Goal: Information Seeking & Learning: Learn about a topic

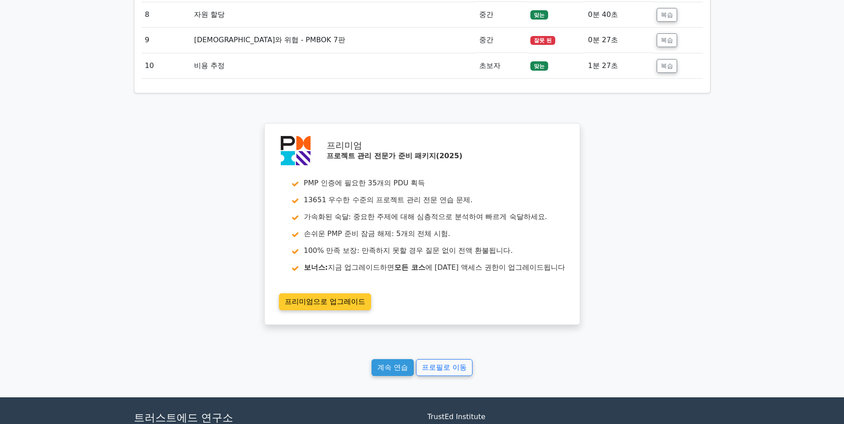
scroll to position [1468, 0]
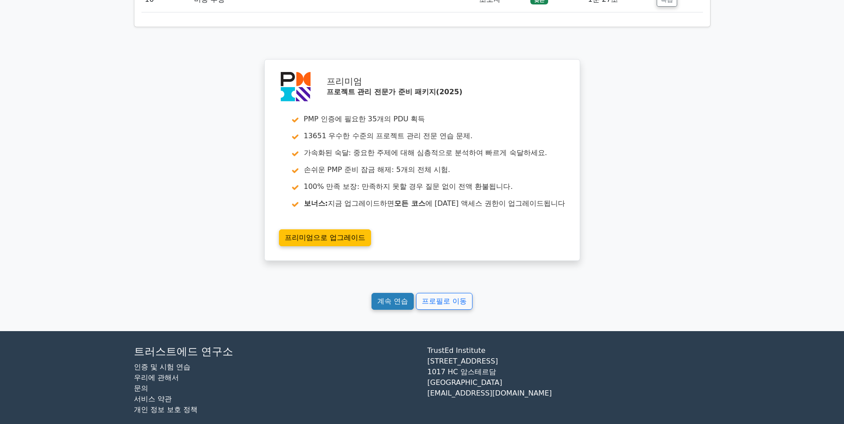
click at [394, 305] on link "계속 연습" at bounding box center [392, 301] width 42 height 17
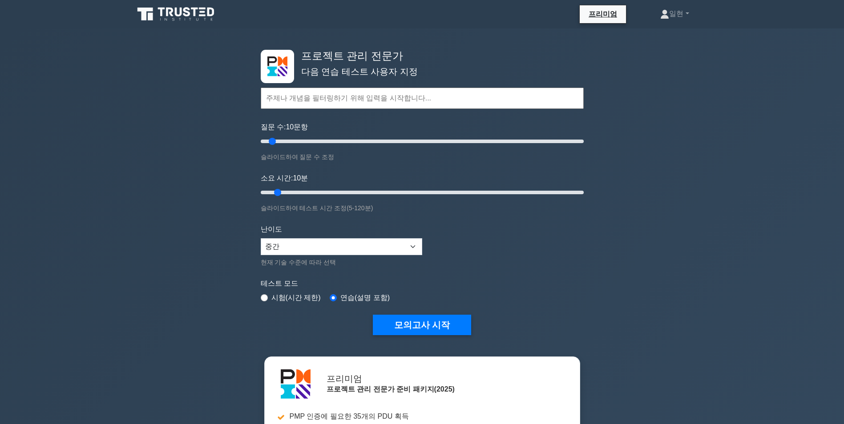
click at [189, 229] on div "프로젝트 관리 전문가 다음 연습 테스트 사용자 지정 Topics Scope Management Time Management Cost Manag…" at bounding box center [422, 299] width 844 height 543
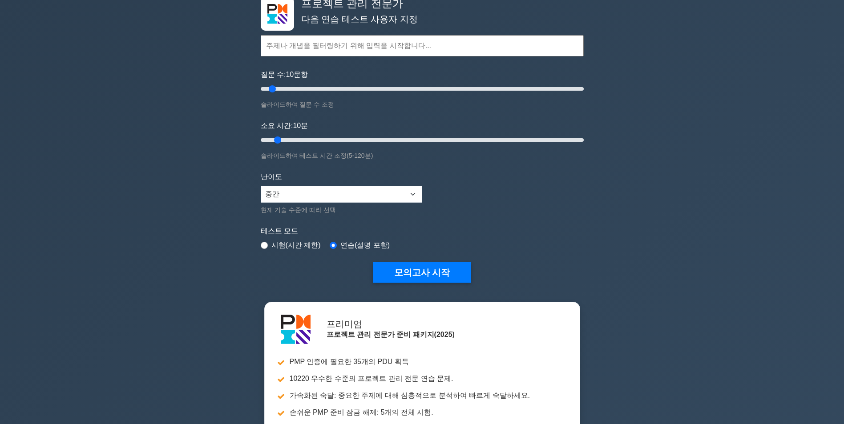
scroll to position [44, 0]
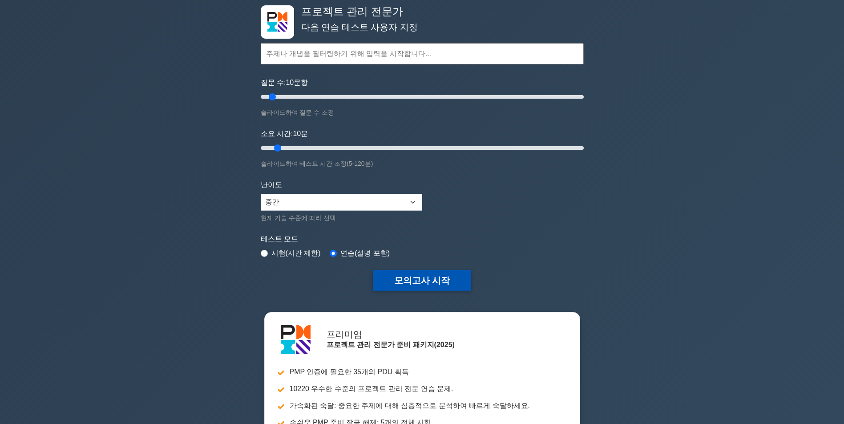
click at [419, 279] on button "모의고사 시작" at bounding box center [422, 280] width 99 height 20
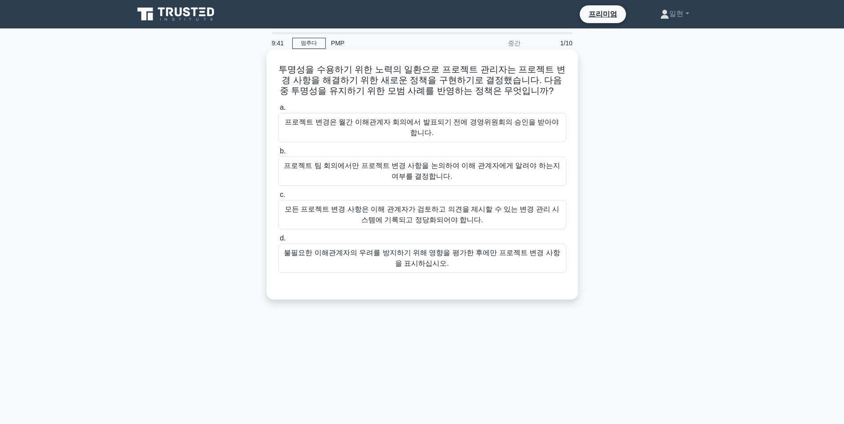
click at [426, 209] on div "모든 프로젝트 변경 사항은 이해 관계자가 검토하고 의견을 제시할 수 있는 변경 관리 시스템에 기록되고 정당화되어야 합니다." at bounding box center [422, 214] width 288 height 29
click at [278, 198] on input "c. 모든 프로젝트 변경 사항은 이해 관계자가 검토하고 의견을 제시할 수 있는 변경 관리 시스템에 기록되고 정당화되어야 합니다." at bounding box center [278, 195] width 0 height 6
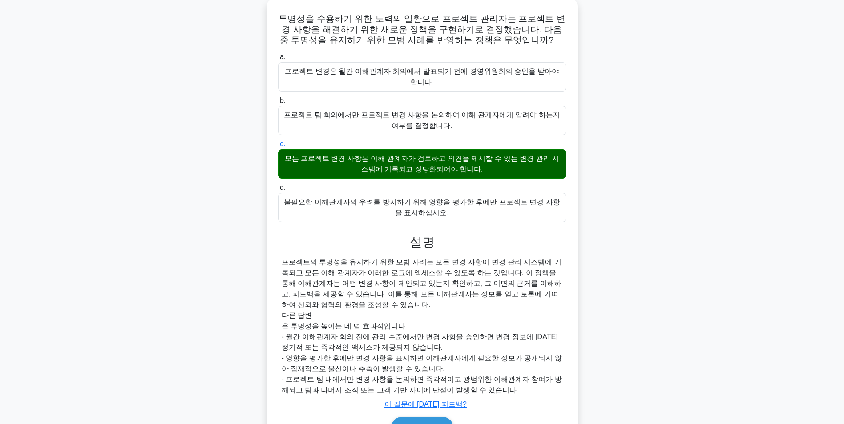
scroll to position [92, 0]
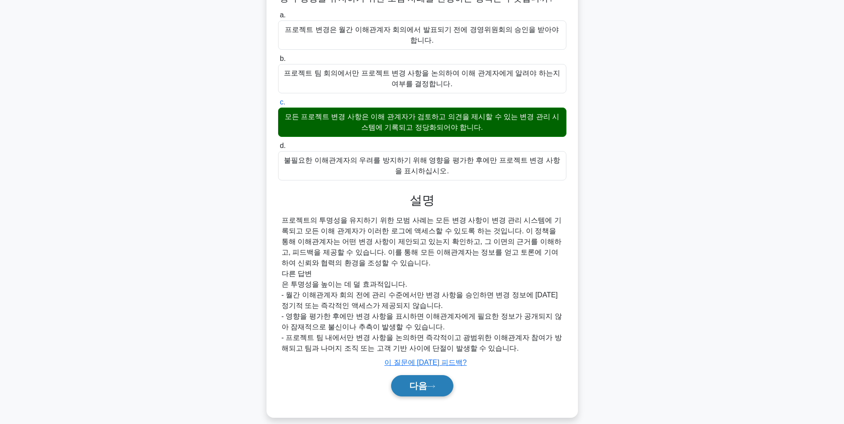
click at [432, 384] on icon at bounding box center [431, 386] width 8 height 5
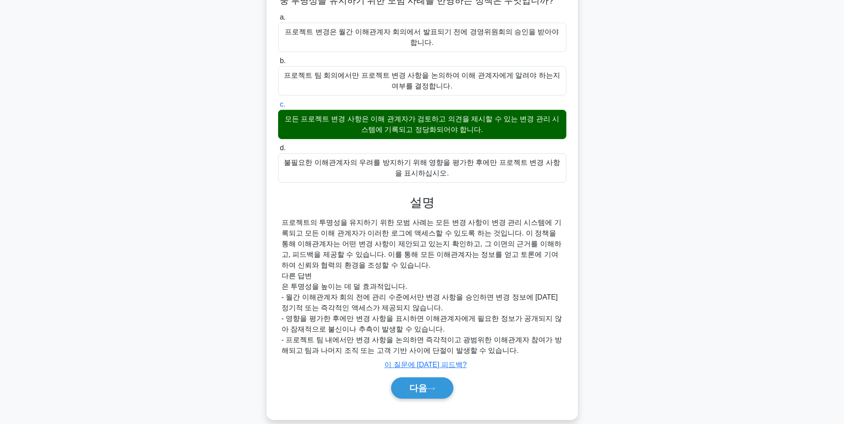
scroll to position [56, 0]
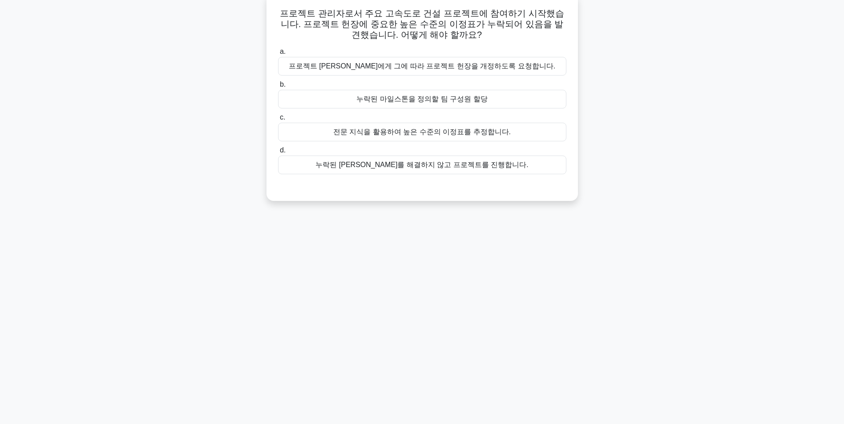
click at [435, 68] on div "프로젝트 스폰서에게 그에 따라 프로젝트 헌장을 개정하도록 요청합니다." at bounding box center [422, 66] width 288 height 19
click at [278, 55] on input "a. 프로젝트 스폰서에게 그에 따라 프로젝트 헌장을 개정하도록 요청합니다." at bounding box center [278, 52] width 0 height 6
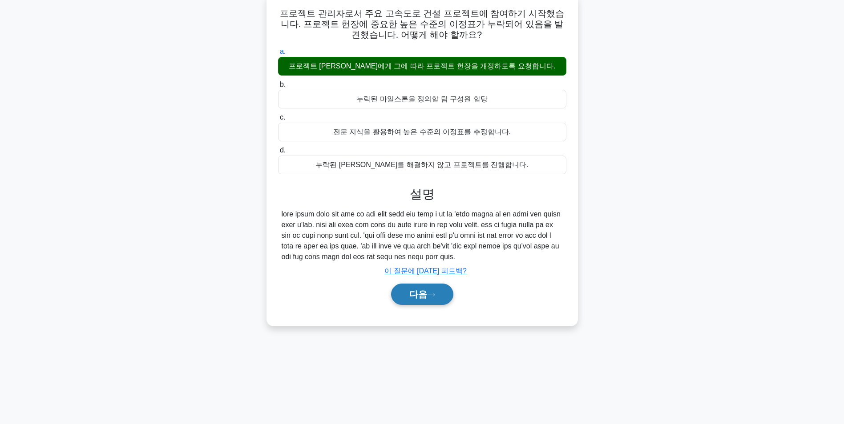
click at [421, 299] on font "다음" at bounding box center [418, 295] width 18 height 10
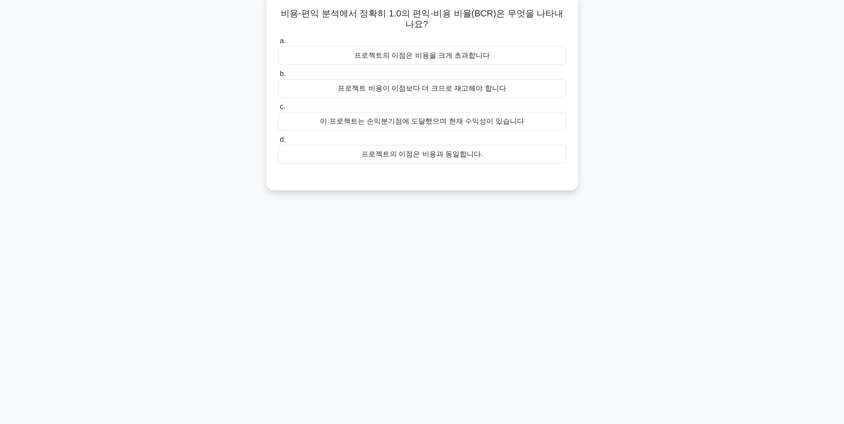
click at [475, 153] on div "프로젝트의 이점은 비용과 동일합니다." at bounding box center [422, 154] width 288 height 19
click at [278, 143] on input "d. 프로젝트의 이점은 비용과 동일합니다." at bounding box center [278, 140] width 0 height 6
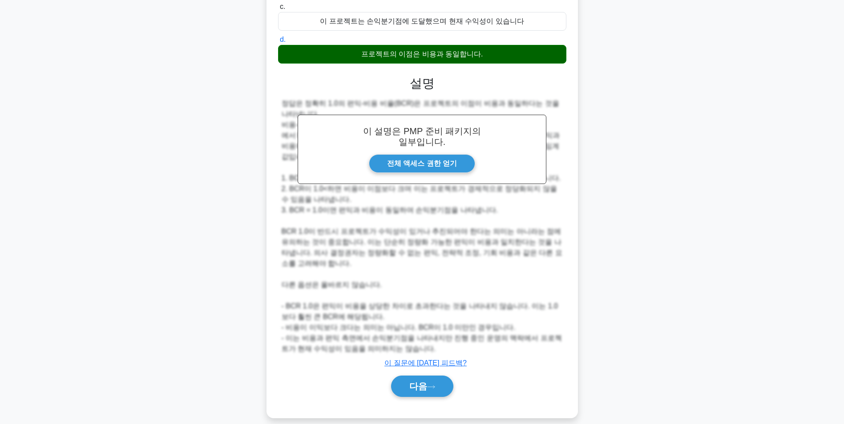
scroll to position [157, 0]
click at [431, 384] on icon at bounding box center [431, 386] width 8 height 5
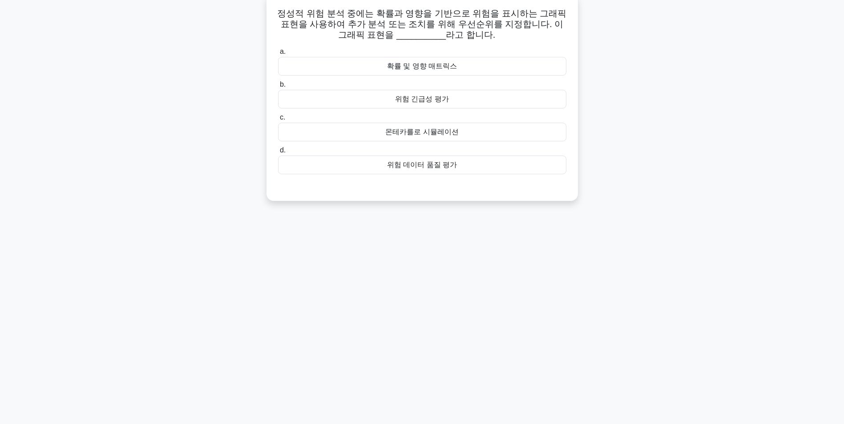
click at [413, 72] on div "확률 및 영향 매트릭스" at bounding box center [422, 66] width 288 height 19
click at [278, 55] on input "a. 확률 및 영향 매트릭스" at bounding box center [278, 52] width 0 height 6
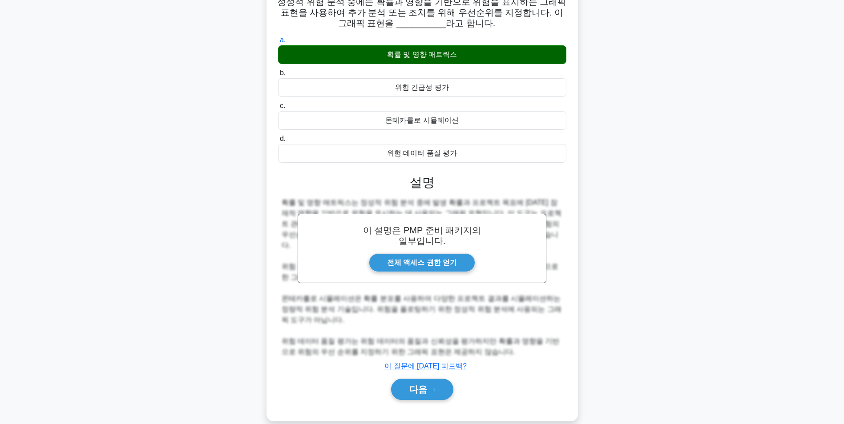
scroll to position [71, 0]
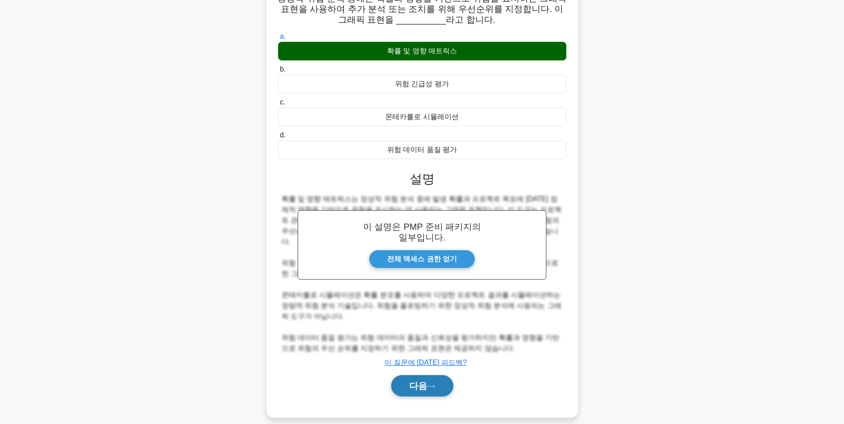
click at [410, 381] on font "다음" at bounding box center [418, 386] width 18 height 10
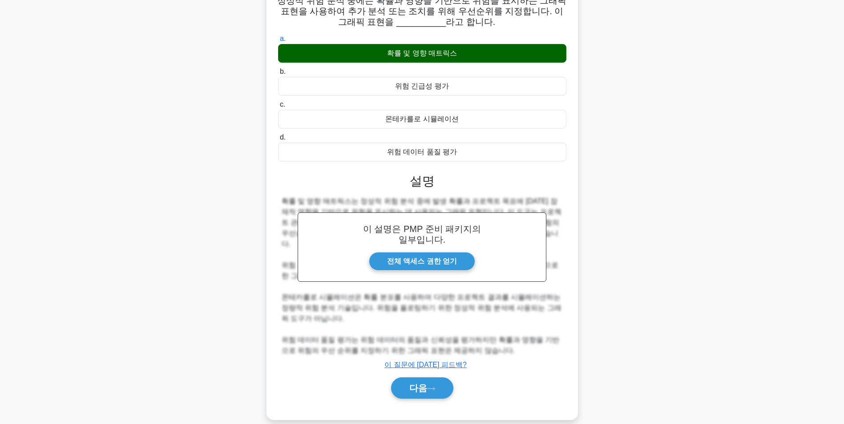
scroll to position [56, 0]
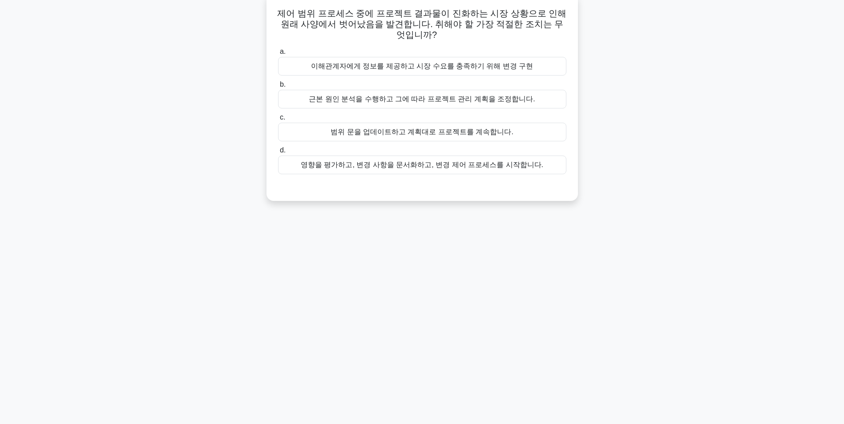
click at [494, 169] on div "영향을 평가하고, 변경 사항을 문서화하고, 변경 제어 프로세스를 시작합니다." at bounding box center [422, 165] width 288 height 19
click at [278, 153] on input "d. 영향을 평가하고, 변경 사항을 문서화하고, 변경 제어 프로세스를 시작합니다." at bounding box center [278, 151] width 0 height 6
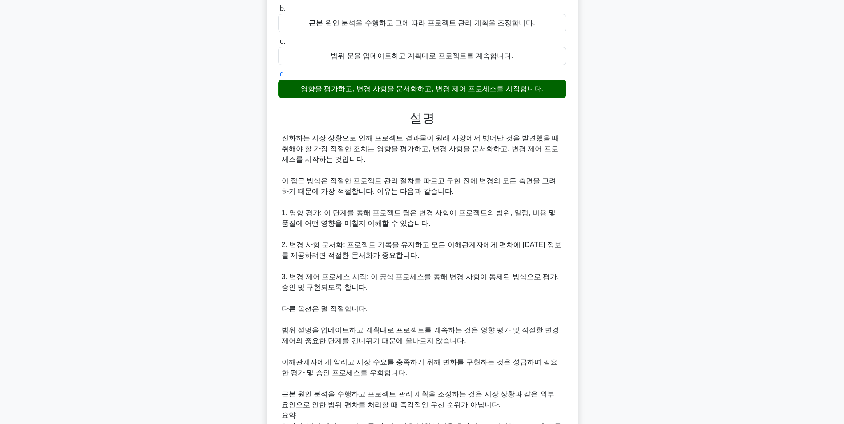
scroll to position [231, 0]
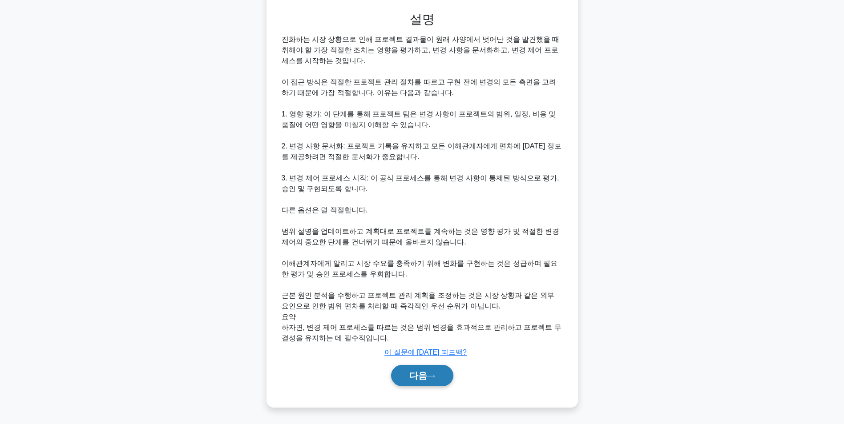
click at [431, 381] on button "다음" at bounding box center [422, 375] width 62 height 21
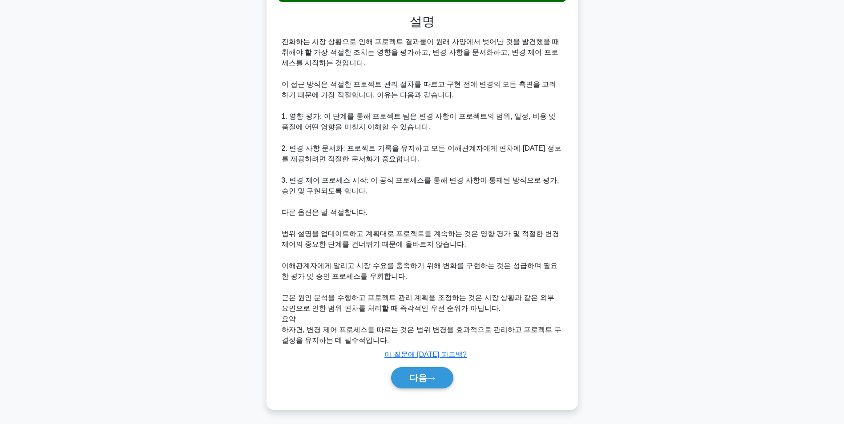
scroll to position [56, 0]
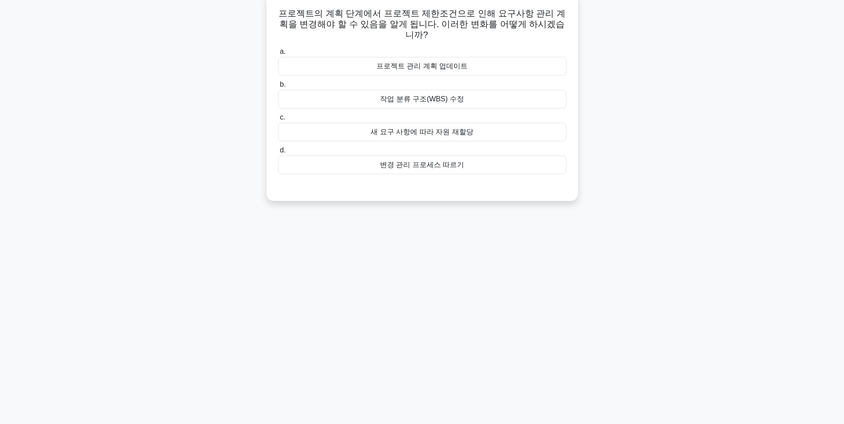
click at [486, 157] on div "변경 관리 프로세스 따르기" at bounding box center [422, 165] width 288 height 19
click at [278, 153] on input "d. 변경 관리 프로세스 따르기" at bounding box center [278, 151] width 0 height 6
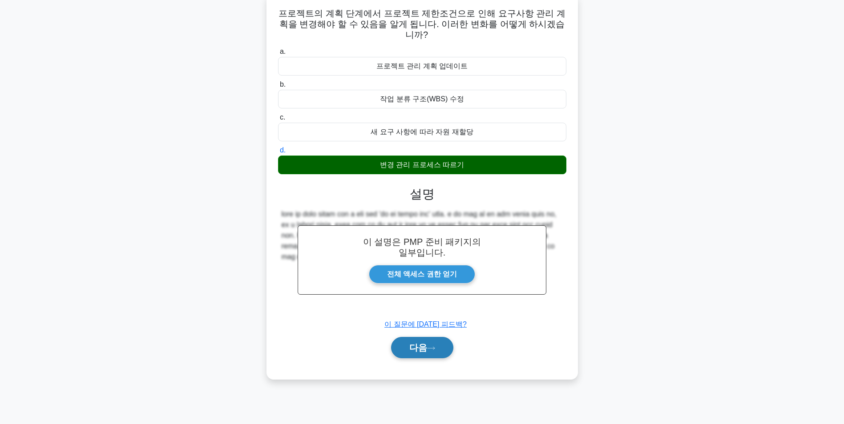
click at [438, 343] on button "다음" at bounding box center [422, 347] width 62 height 21
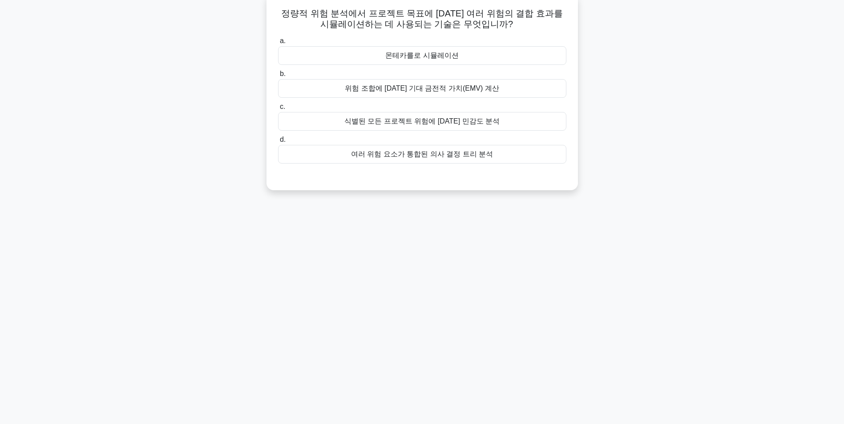
click at [547, 161] on div "여러 위험 요소가 통합된 의사 결정 트리 분석" at bounding box center [422, 154] width 288 height 19
click at [278, 143] on input "d. 여러 위험 요소가 통합된 의사 결정 트리 분석" at bounding box center [278, 140] width 0 height 6
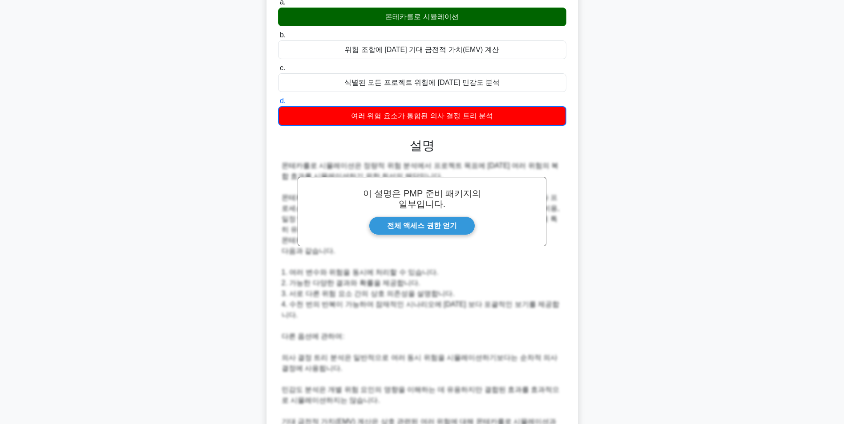
scroll to position [168, 0]
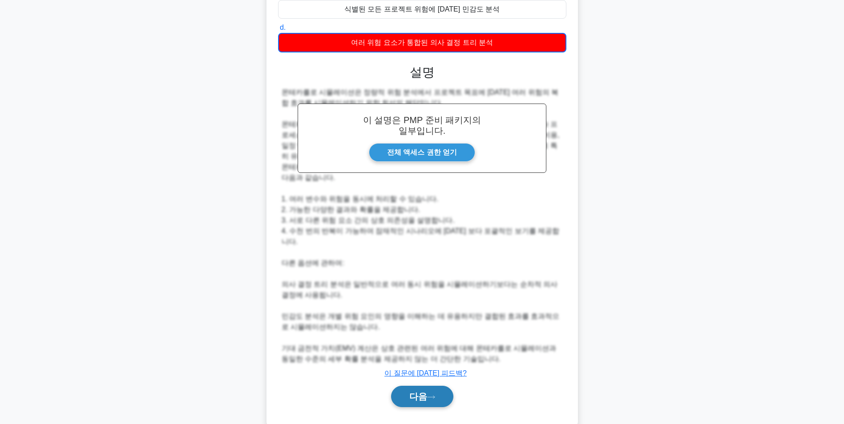
click at [415, 392] on font "다음" at bounding box center [418, 397] width 18 height 10
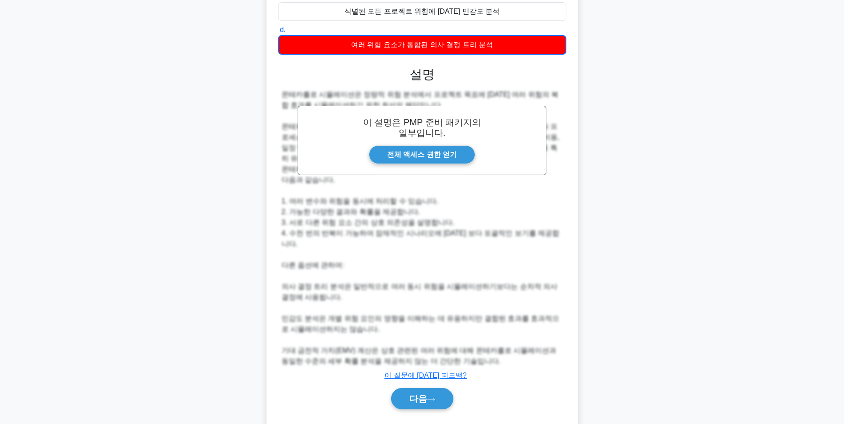
scroll to position [56, 0]
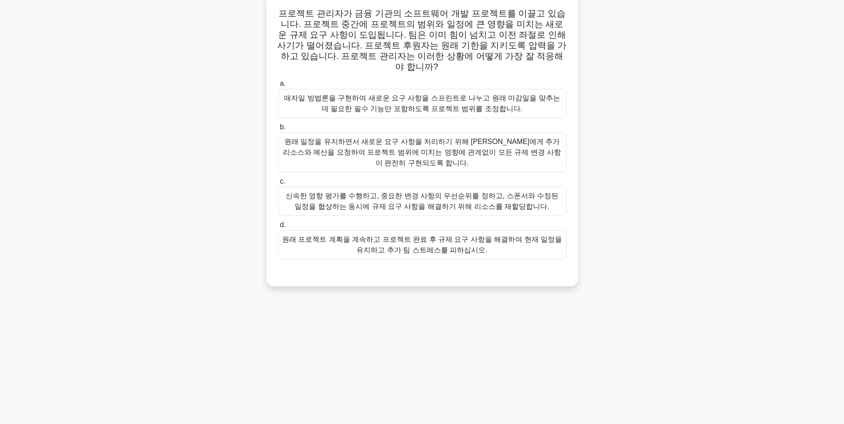
click at [505, 197] on div "신속한 영향 평가를 수행하고, 중요한 변경 사항의 우선순위를 정하고, 스폰서와 수정된 일정을 협상하는 동시에 규제 요구 사항을 해결하기 위해 …" at bounding box center [422, 201] width 288 height 29
click at [278, 185] on input "c. 신속한 영향 평가를 수행하고, 중요한 변경 사항의 우선순위를 정하고, 스폰서와 수정된 일정을 협상하는 동시에 규제 요구 사항을 해결하기 …" at bounding box center [278, 182] width 0 height 6
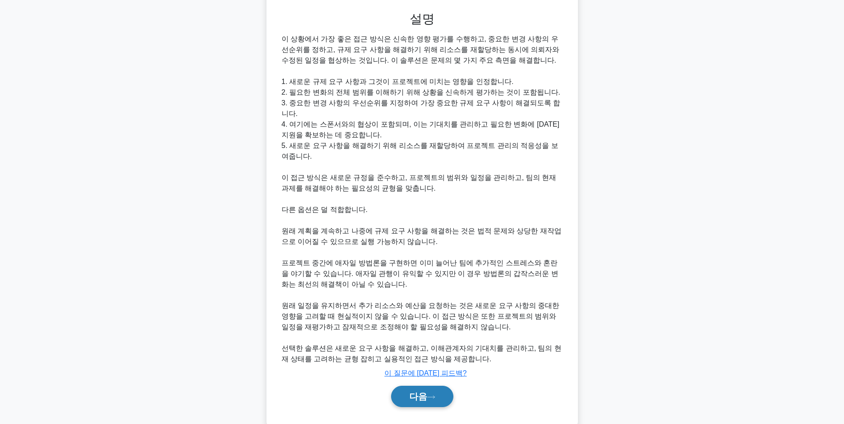
click at [433, 395] on icon at bounding box center [431, 397] width 8 height 5
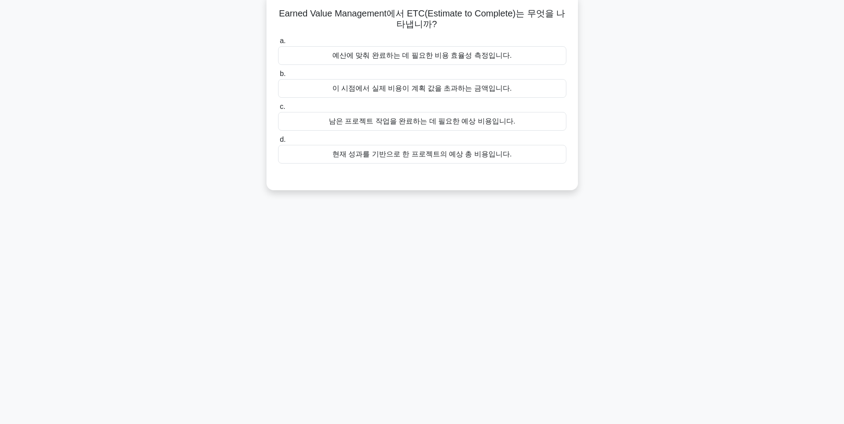
click at [411, 56] on div "예산에 맞춰 완료하는 데 필요한 비용 효율성 측정입니다." at bounding box center [422, 55] width 288 height 19
click at [278, 44] on input "a. 예산에 맞춰 완료하는 데 필요한 비용 효율성 측정입니다." at bounding box center [278, 41] width 0 height 6
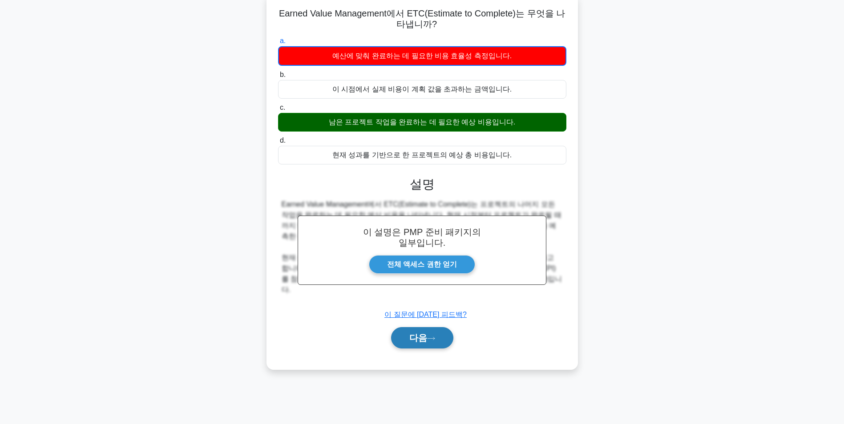
click at [425, 342] on font "다음" at bounding box center [418, 338] width 18 height 10
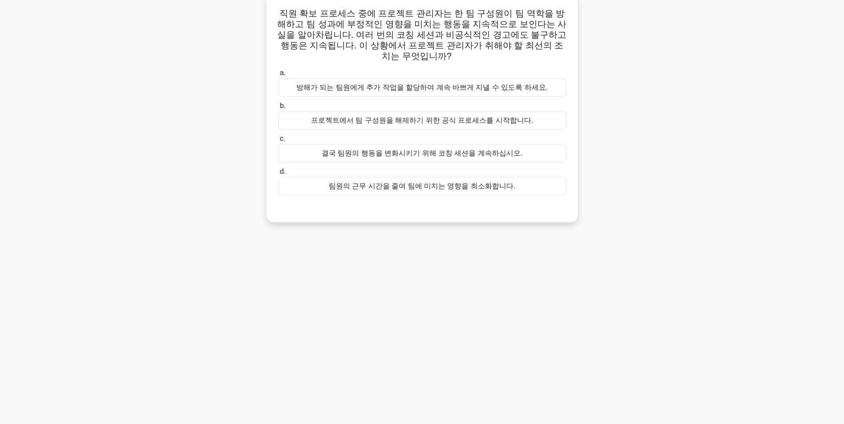
click at [452, 111] on div "프로젝트에서 팀 구성원을 해제하기 위한 공식 프로세스를 시작합니다." at bounding box center [422, 120] width 288 height 19
click at [278, 109] on input "b. 프로젝트에서 팀 구성원을 해제하기 위한 공식 프로세스를 시작합니다." at bounding box center [278, 106] width 0 height 6
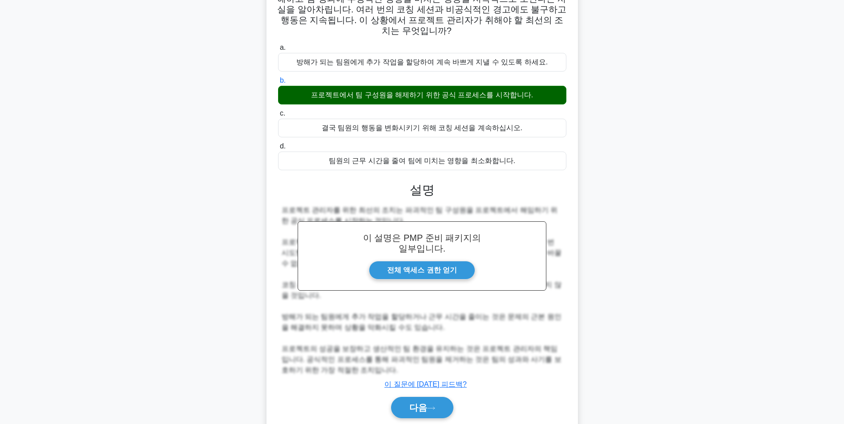
scroll to position [103, 0]
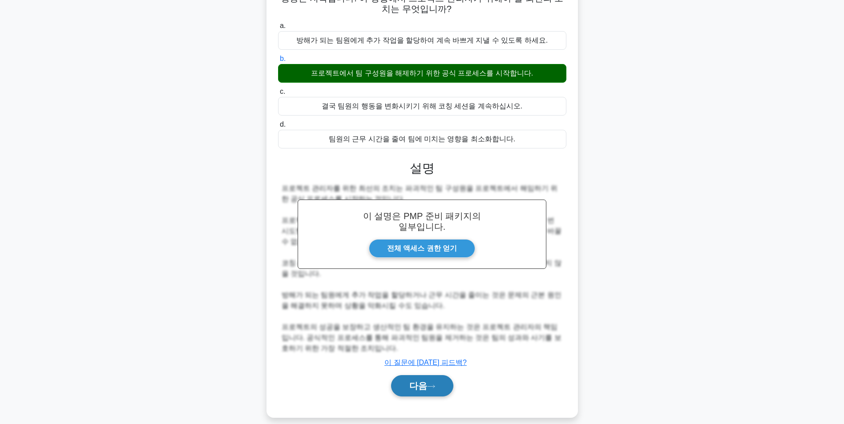
click at [424, 381] on font "다음" at bounding box center [418, 386] width 18 height 10
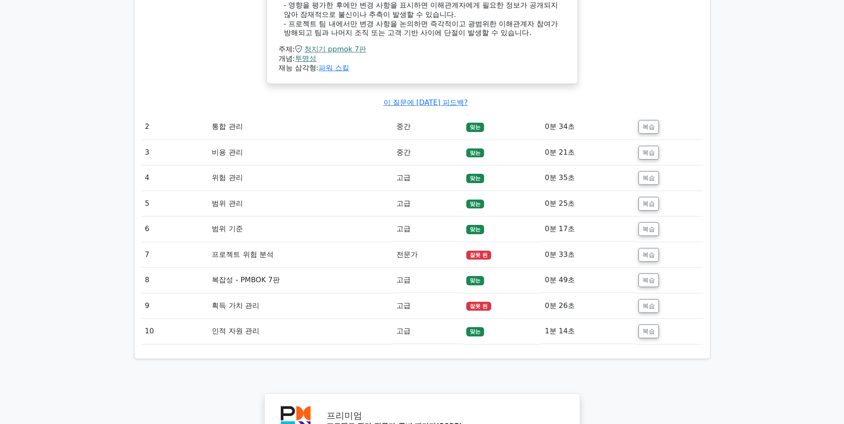
scroll to position [1156, 0]
click at [646, 261] on button "복습" at bounding box center [648, 255] width 20 height 14
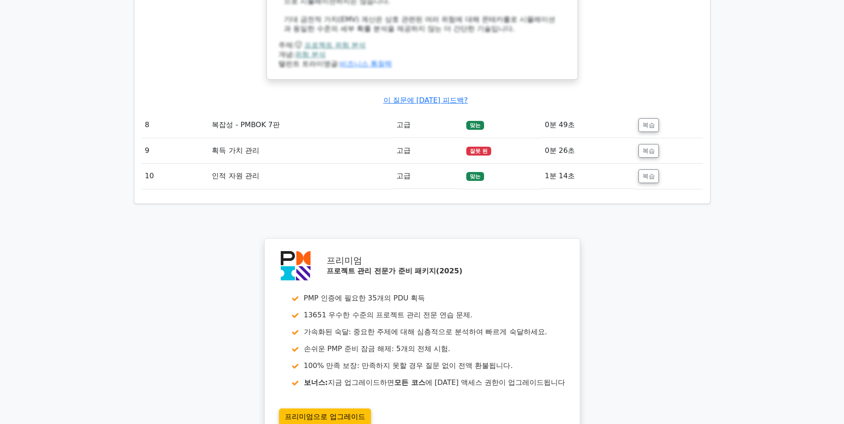
scroll to position [1868, 0]
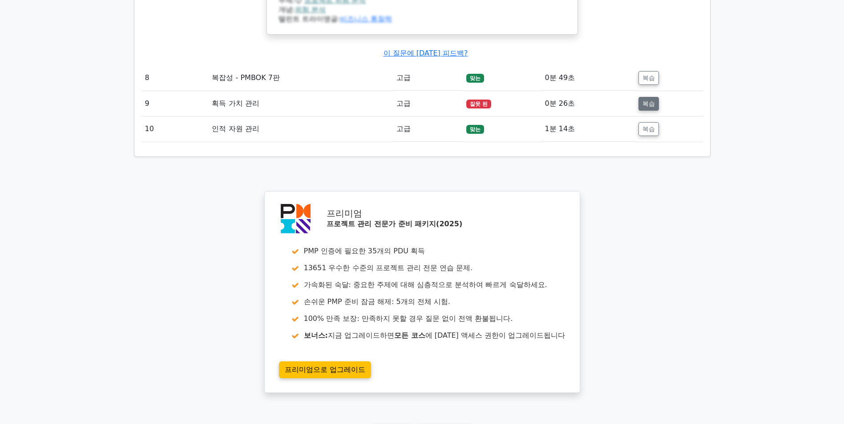
click at [654, 111] on button "복습" at bounding box center [648, 104] width 20 height 14
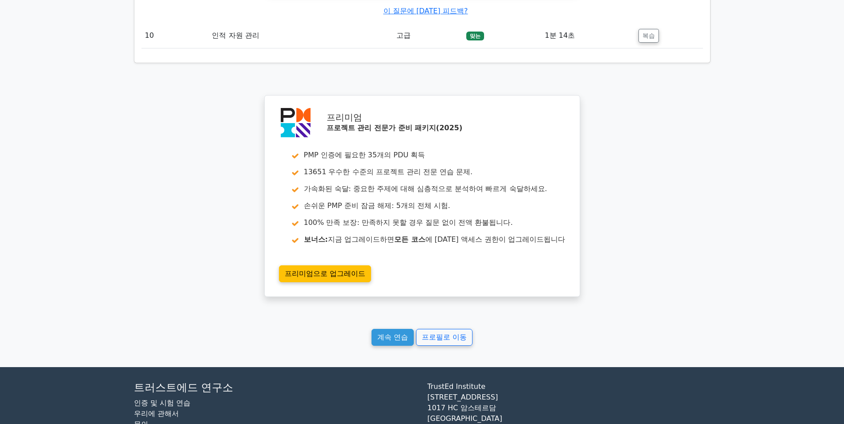
scroll to position [2388, 0]
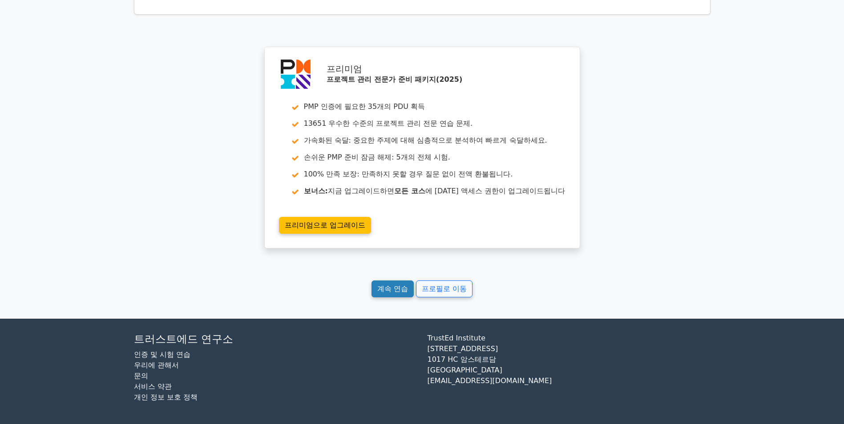
click at [402, 292] on link "계속 연습" at bounding box center [392, 289] width 42 height 17
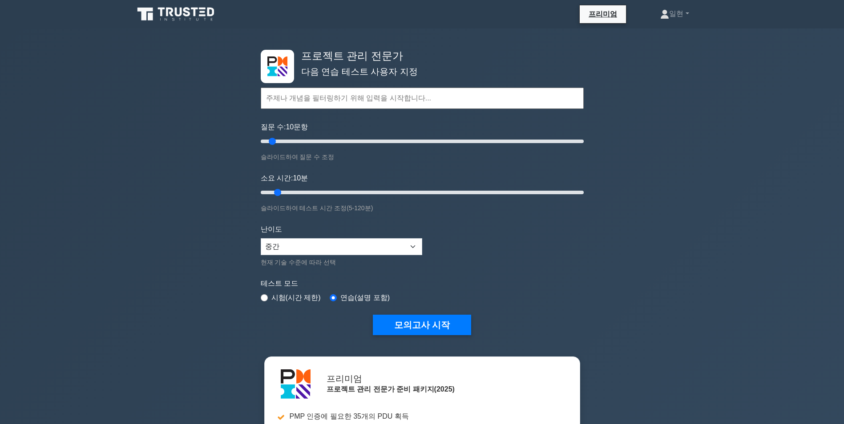
scroll to position [44, 0]
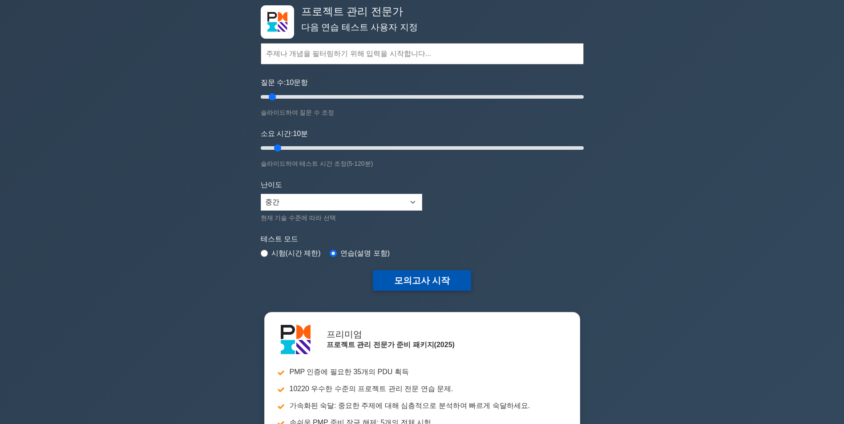
click at [414, 281] on button "모의고사 시작" at bounding box center [422, 280] width 99 height 20
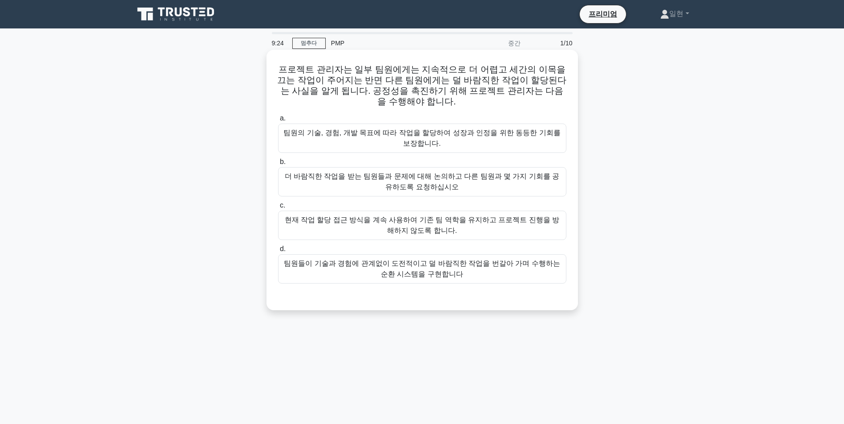
click at [424, 124] on div "팀원의 기술, 경험, 개발 목표에 따라 작업을 할당하여 성장과 인정을 위한 동등한 기회를 보장합니다." at bounding box center [422, 138] width 288 height 29
click at [278, 121] on input "a. 팀원의 기술, 경험, 개발 목표에 따라 작업을 할당하여 성장과 인정을 위한 동등한 기회를 보장합니다." at bounding box center [278, 119] width 0 height 6
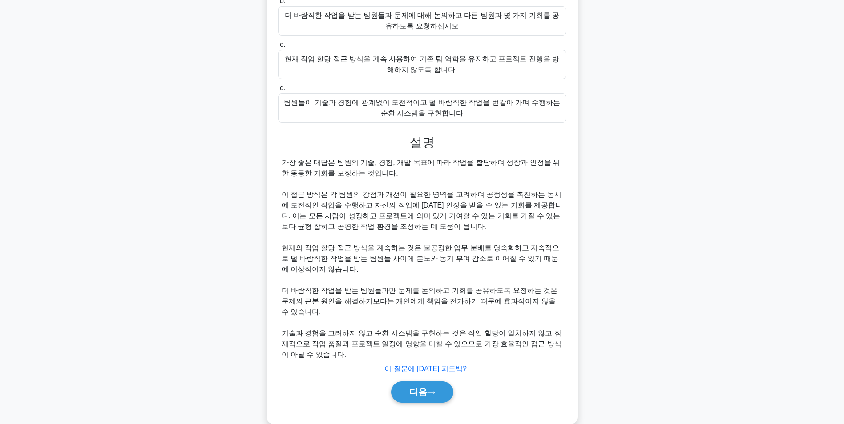
scroll to position [167, 0]
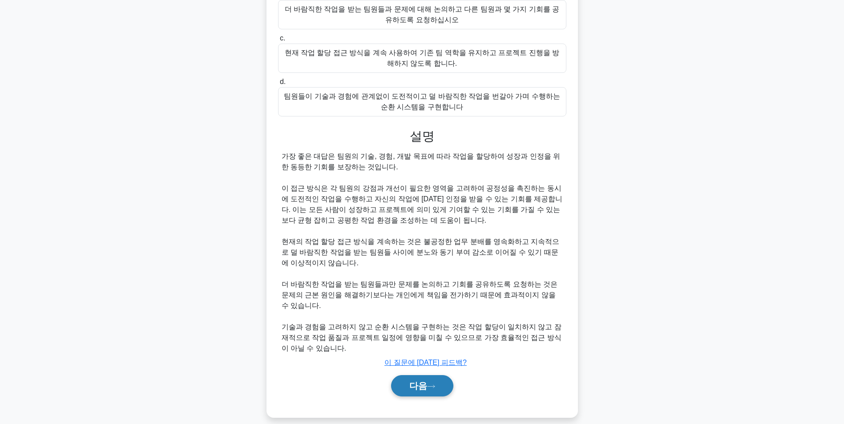
click at [427, 384] on icon at bounding box center [431, 386] width 8 height 5
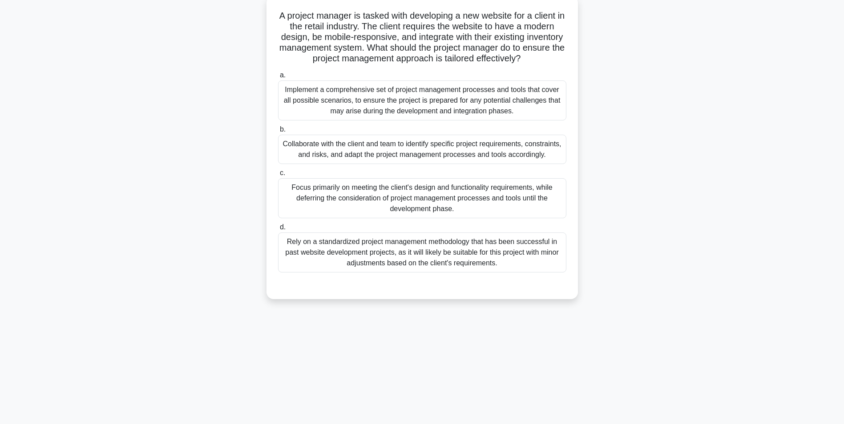
scroll to position [56, 0]
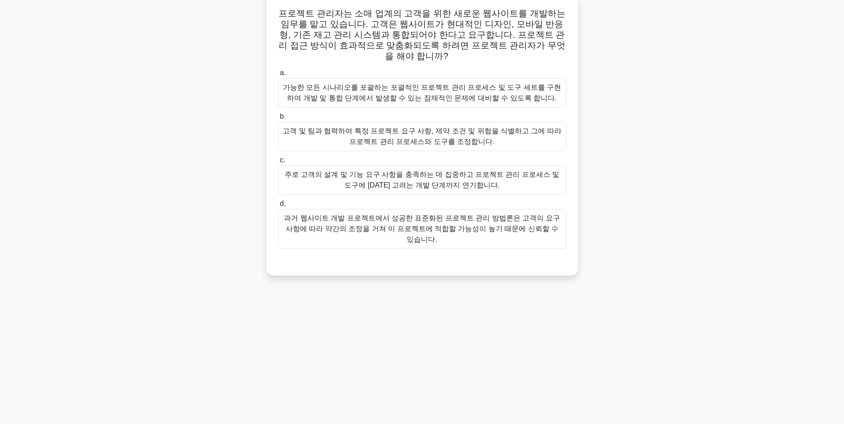
click at [362, 135] on div "고객 및 팀과 협력하여 특정 프로젝트 요구 사항, 제약 조건 및 위험을 식별하고 그에 따라 프로젝트 관리 프로세스와 도구를 조정합니다." at bounding box center [422, 136] width 288 height 29
click at [278, 120] on input "b. 고객 및 팀과 협력하여 특정 프로젝트 요구 사항, 제약 조건 및 위험을 식별하고 그에 따라 프로젝트 관리 프로세스와 도구를 조정합니다." at bounding box center [278, 117] width 0 height 6
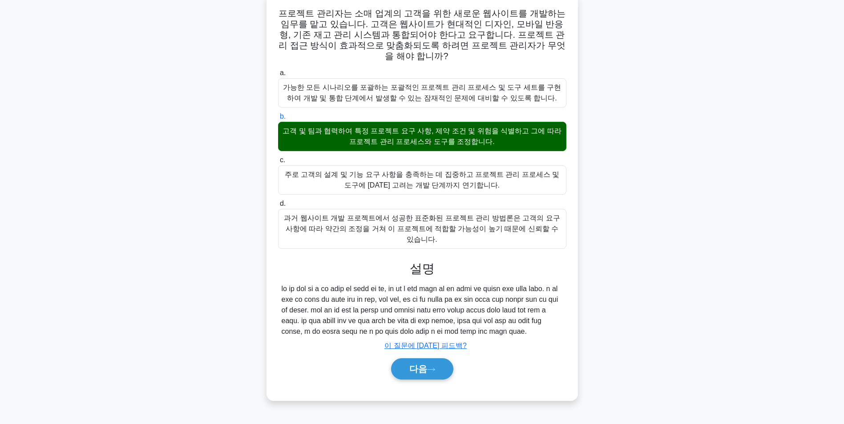
scroll to position [71, 0]
click at [417, 380] on button "다음" at bounding box center [422, 368] width 62 height 21
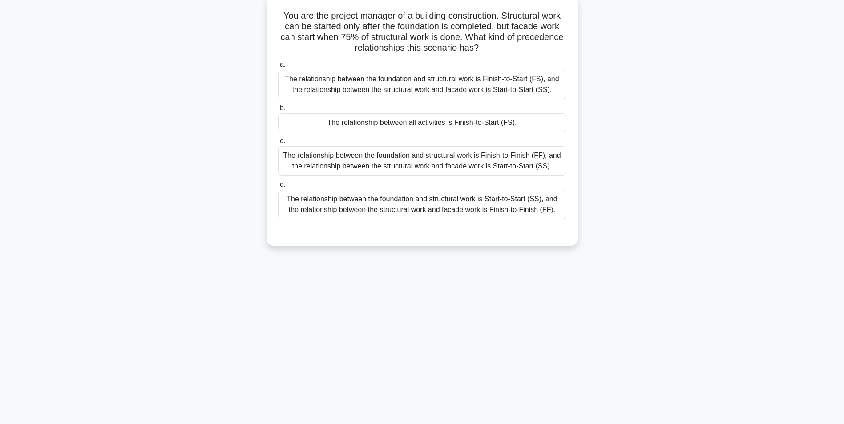
scroll to position [56, 0]
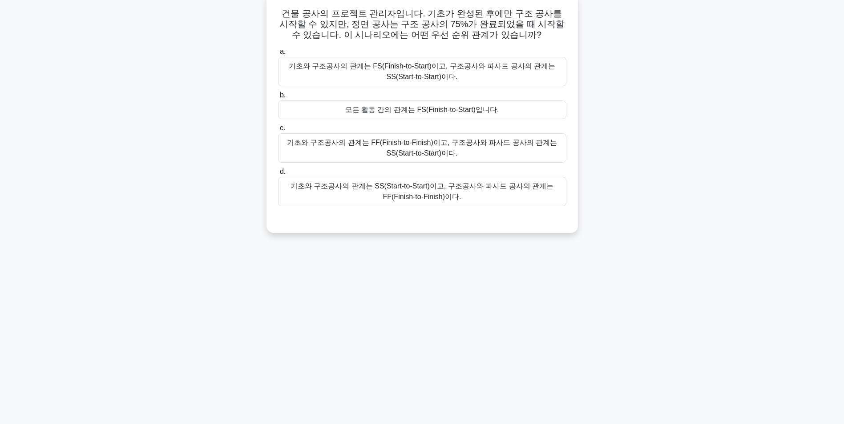
click at [391, 112] on div "모든 활동 간의 관계는 FS(Finish-to-Start)입니다." at bounding box center [422, 110] width 288 height 19
click at [278, 98] on input "b. 모든 활동 간의 관계는 FS(Finish-to-Start)입니다." at bounding box center [278, 95] width 0 height 6
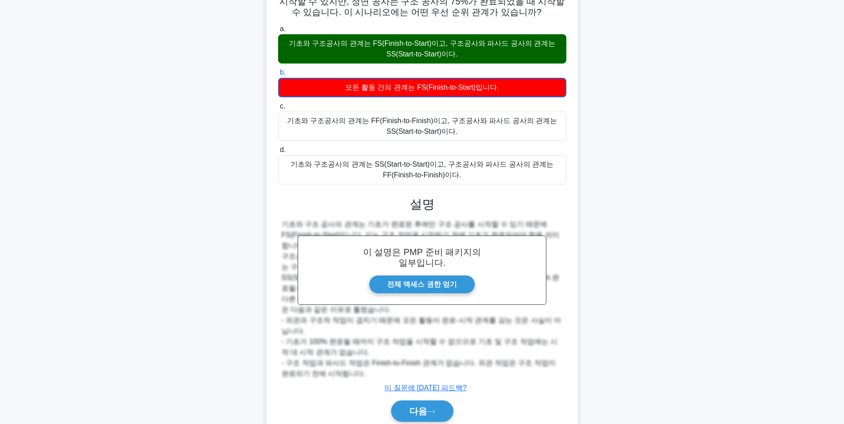
scroll to position [104, 0]
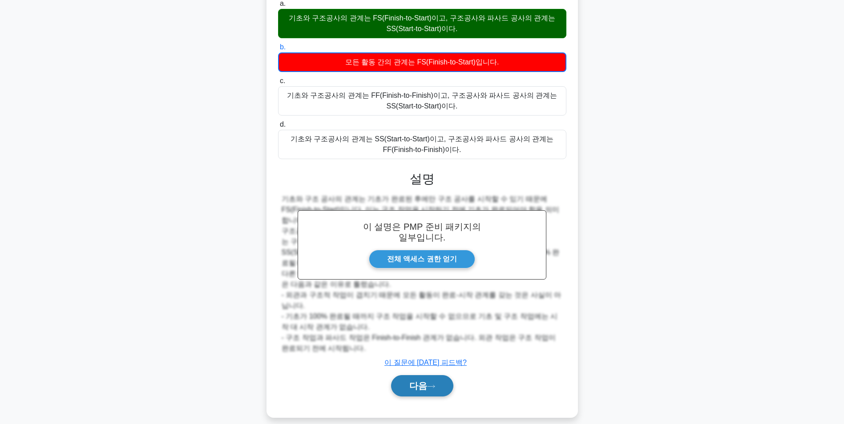
click at [427, 384] on icon at bounding box center [431, 386] width 8 height 5
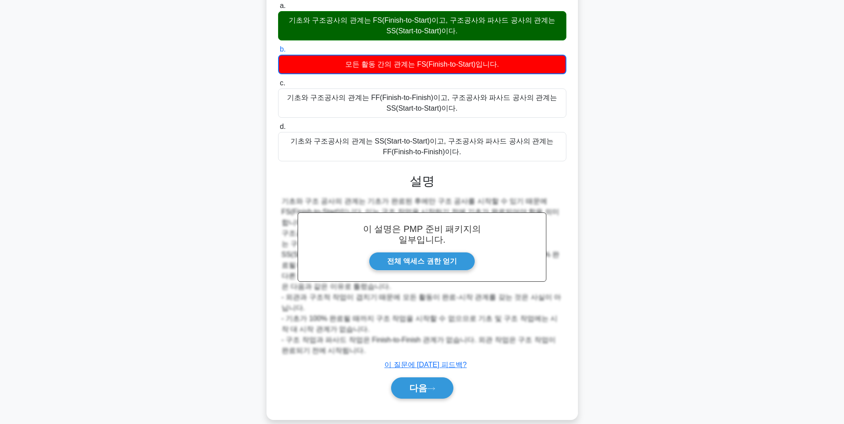
scroll to position [56, 0]
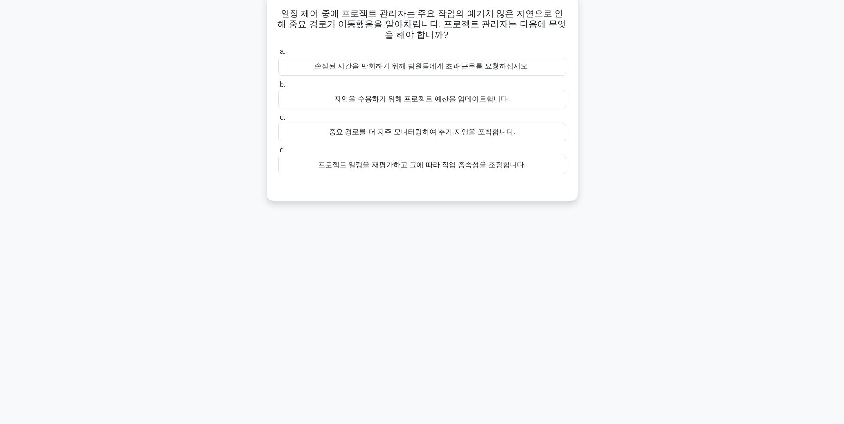
click at [502, 167] on div "프로젝트 일정을 재평가하고 그에 따라 작업 종속성을 조정합니다." at bounding box center [422, 165] width 288 height 19
click at [278, 153] on input "d. 프로젝트 일정을 재평가하고 그에 따라 작업 종속성을 조정합니다." at bounding box center [278, 151] width 0 height 6
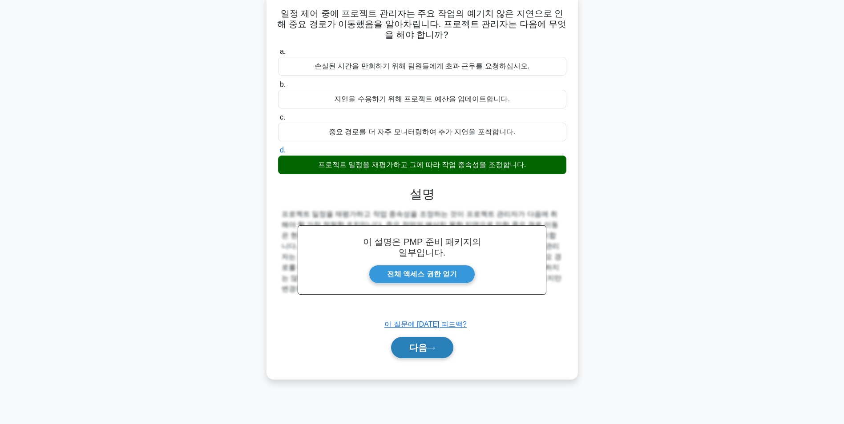
click at [427, 353] on font "다음" at bounding box center [418, 348] width 18 height 10
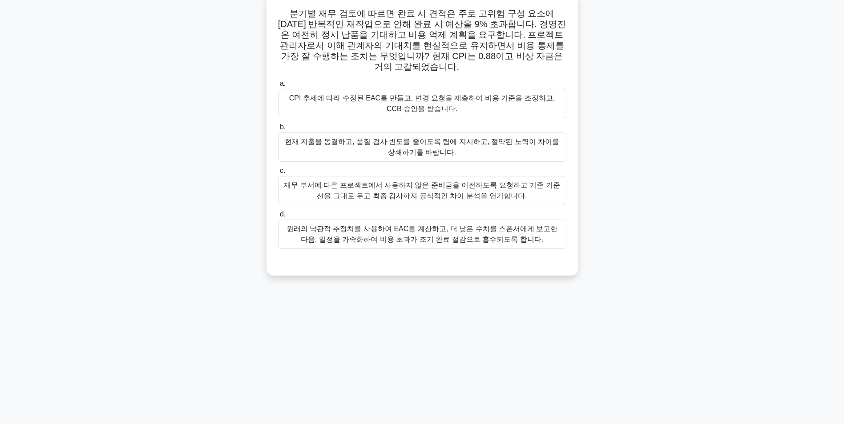
click at [386, 98] on div "CPI 추세에 따라 수정된 EAC를 만들고, 변경 요청을 제출하여 비용 기준을 조정하고, CCB 승인을 받습니다." at bounding box center [422, 103] width 288 height 29
click at [278, 87] on input "a. CPI 추세에 따라 수정된 EAC를 만들고, 변경 요청을 제출하여 비용 기준을 조정하고, CCB 승인을 받습니다." at bounding box center [278, 84] width 0 height 6
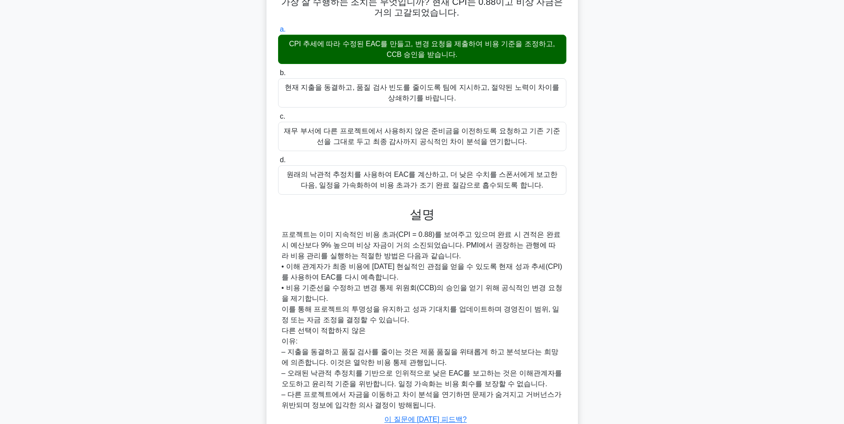
scroll to position [167, 0]
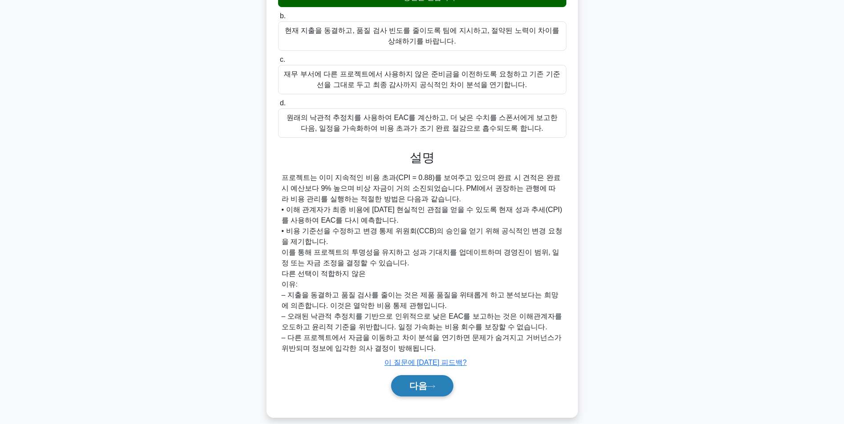
click at [427, 375] on button "다음" at bounding box center [422, 385] width 62 height 21
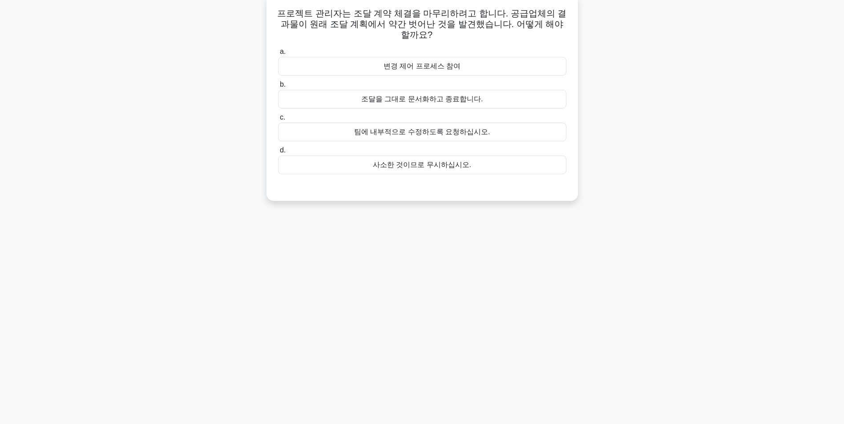
click at [434, 57] on div "변경 제어 프로세스 참여" at bounding box center [422, 66] width 288 height 19
click at [278, 55] on input "a. 변경 제어 프로세스 참여" at bounding box center [278, 52] width 0 height 6
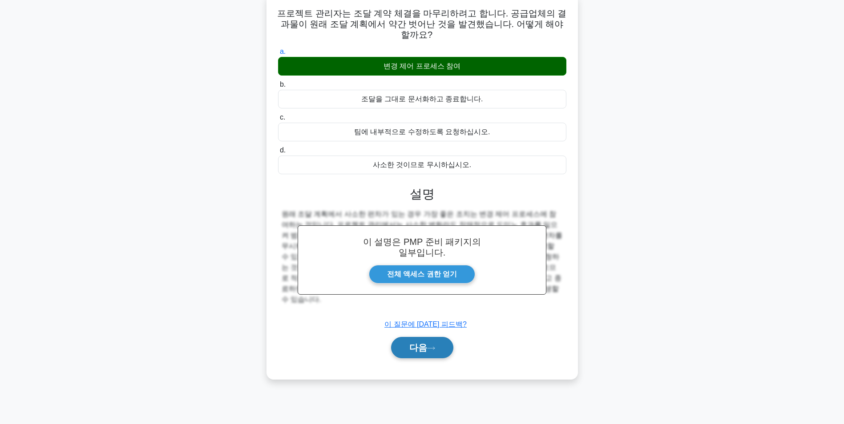
click at [434, 337] on button "다음" at bounding box center [422, 347] width 62 height 21
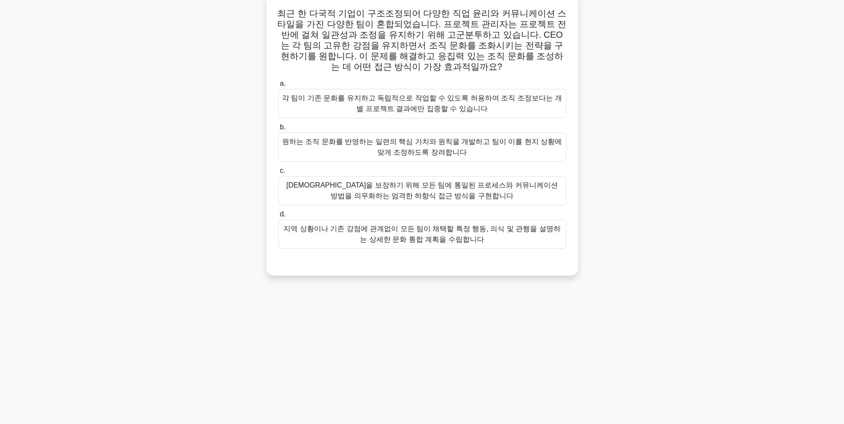
click at [461, 235] on div "지역 상황이나 기존 강점에 관계없이 모든 팀이 채택할 특정 행동, 의식 및 관행을 설명하는 상세한 문화 통합 계획을 수립합니다" at bounding box center [422, 234] width 288 height 29
click at [278, 217] on input "d. 지역 상황이나 기존 강점에 관계없이 모든 팀이 채택할 특정 행동, 의식 및 관행을 설명하는 상세한 문화 통합 계획을 수립합니다" at bounding box center [278, 215] width 0 height 6
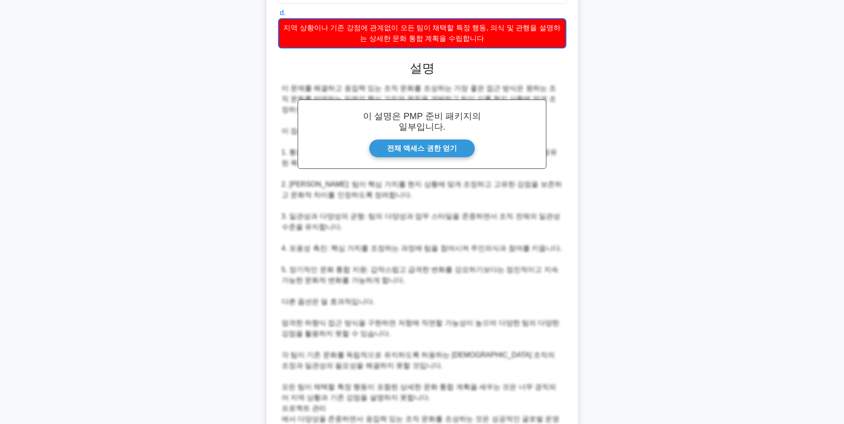
scroll to position [350, 0]
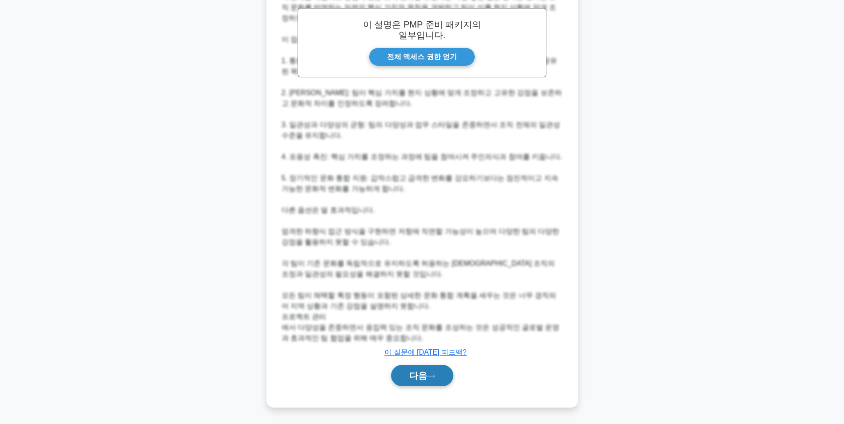
click at [436, 376] on button "다음" at bounding box center [422, 375] width 62 height 21
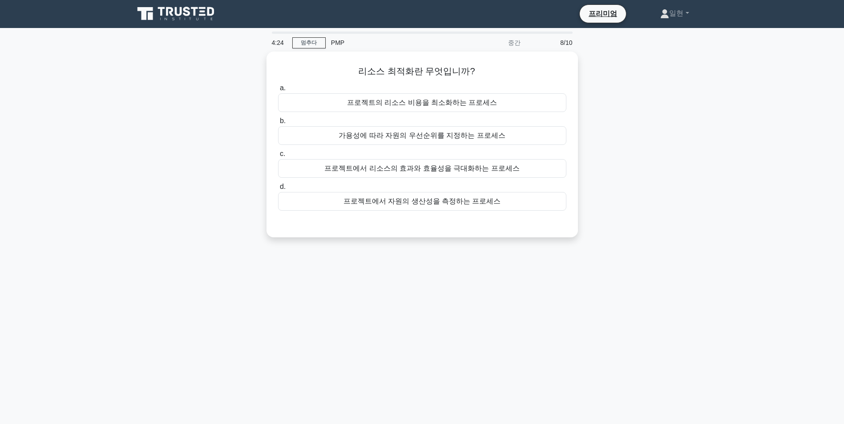
scroll to position [0, 0]
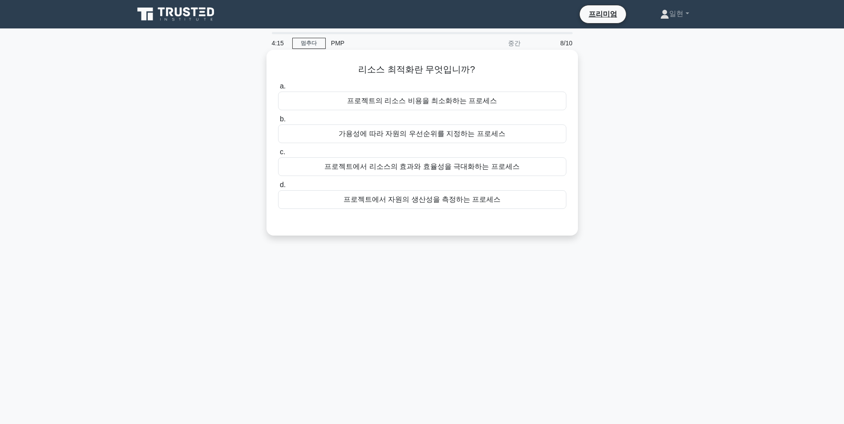
click at [418, 169] on div "프로젝트에서 리소스의 효과와 효율성을 극대화하는 프로세스" at bounding box center [422, 166] width 288 height 19
click at [278, 155] on input "c. 프로젝트에서 리소스의 효과와 효율성을 극대화하는 프로세스" at bounding box center [278, 152] width 0 height 6
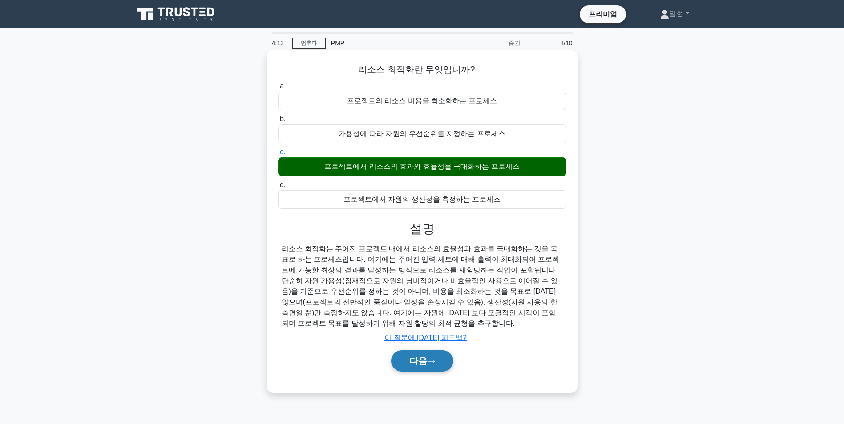
click at [425, 364] on font "다음" at bounding box center [418, 361] width 18 height 10
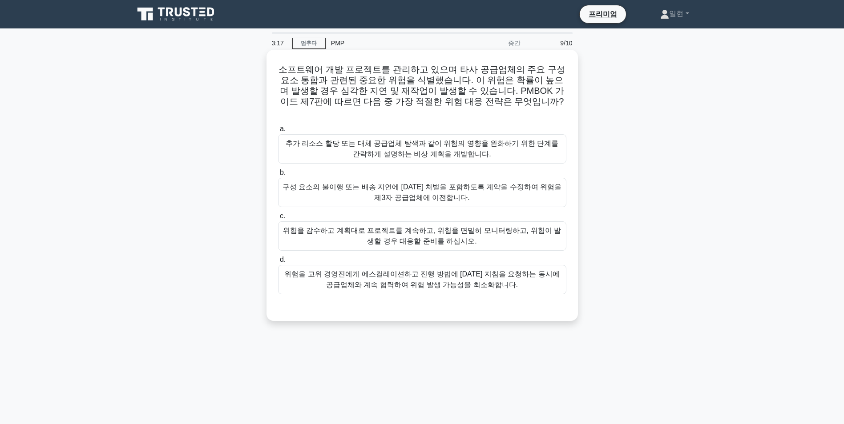
click at [439, 143] on div "추가 리소스 할당 또는 대체 공급업체 탐색과 같이 위험의 영향을 완화하기 위한 단계를 간략하게 설명하는 비상 계획을 개발합니다." at bounding box center [422, 148] width 288 height 29
click at [278, 132] on input "a. 추가 리소스 할당 또는 대체 공급업체 탐색과 같이 위험의 영향을 완화하기 위한 단계를 간략하게 설명하는 비상 계획을 개발합니다." at bounding box center [278, 129] width 0 height 6
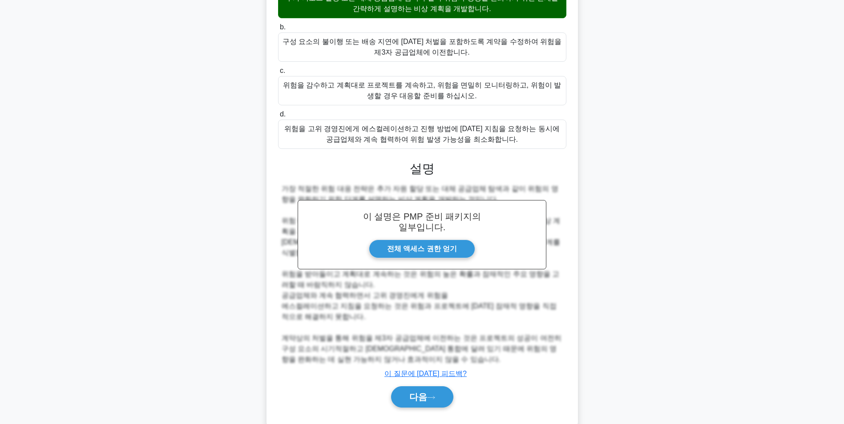
scroll to position [146, 0]
click at [425, 392] on font "다음" at bounding box center [418, 397] width 18 height 10
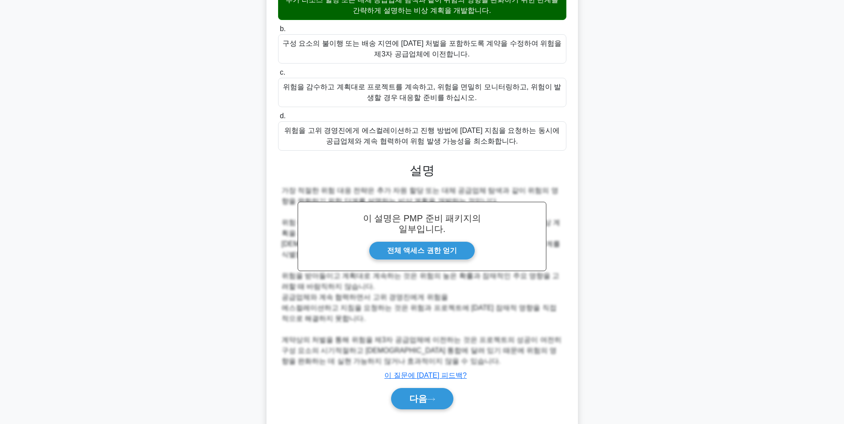
scroll to position [56, 0]
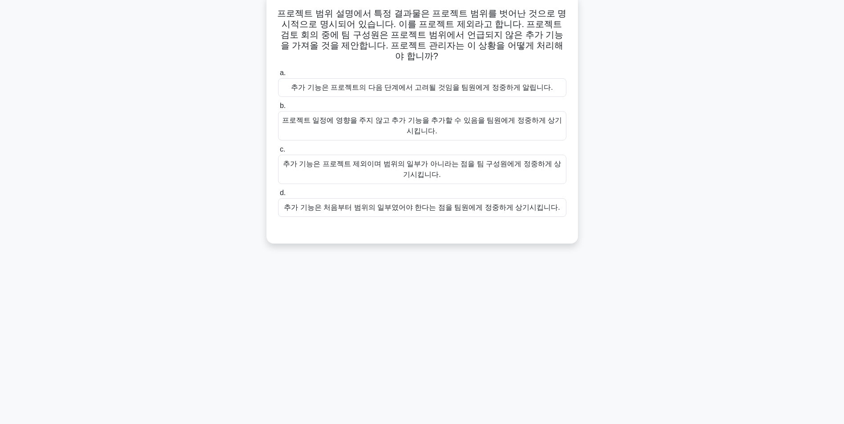
click at [507, 158] on div "추가 기능은 프로젝트 제외이며 범위의 일부가 아니라는 점을 팀 구성원에게 정중하게 상기시킵니다." at bounding box center [422, 169] width 288 height 29
click at [278, 153] on input "c. 추가 기능은 프로젝트 제외이며 범위의 일부가 아니라는 점을 팀 구성원에게 정중하게 상기시킵니다." at bounding box center [278, 150] width 0 height 6
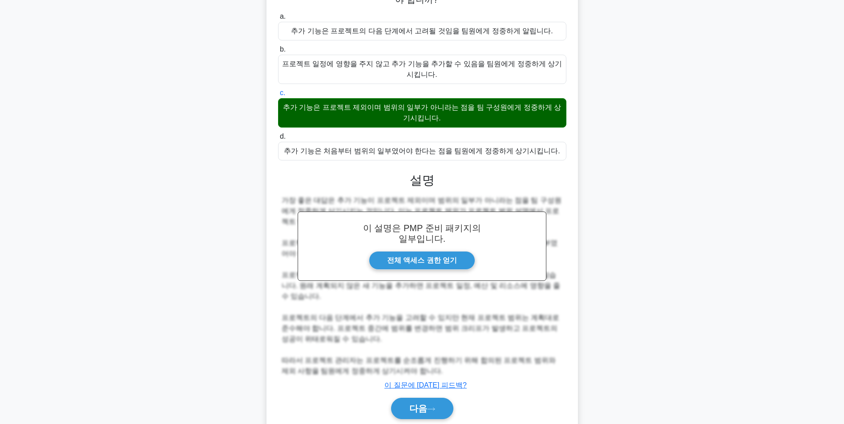
scroll to position [125, 0]
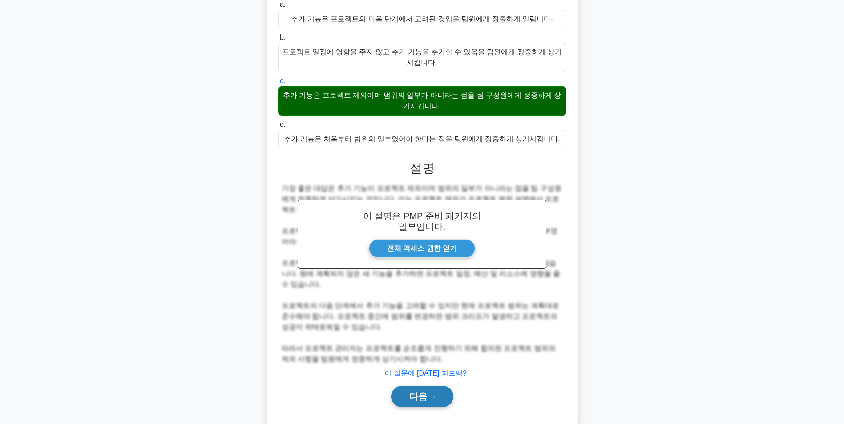
click at [424, 392] on font "다음" at bounding box center [418, 397] width 18 height 10
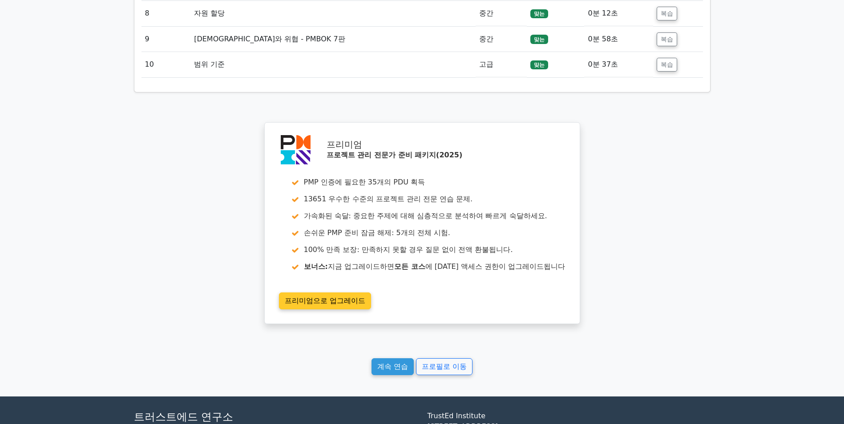
scroll to position [1575, 0]
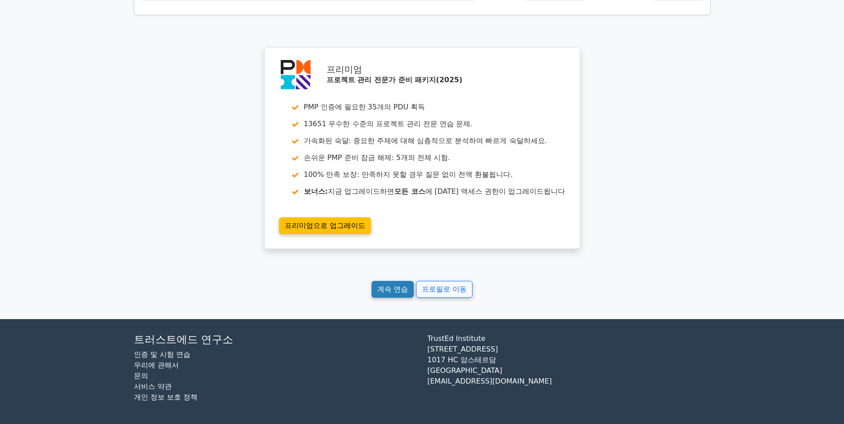
click at [386, 292] on link "계속 연습" at bounding box center [392, 289] width 42 height 17
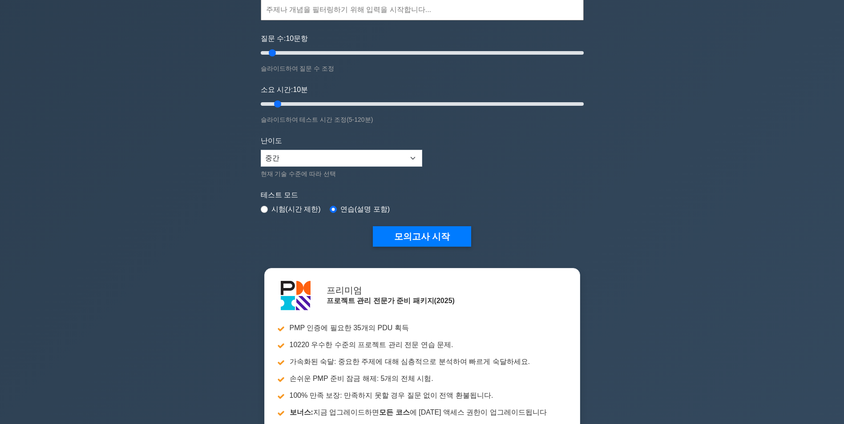
scroll to position [89, 0]
click at [407, 230] on button "모의고사 시작" at bounding box center [422, 236] width 99 height 20
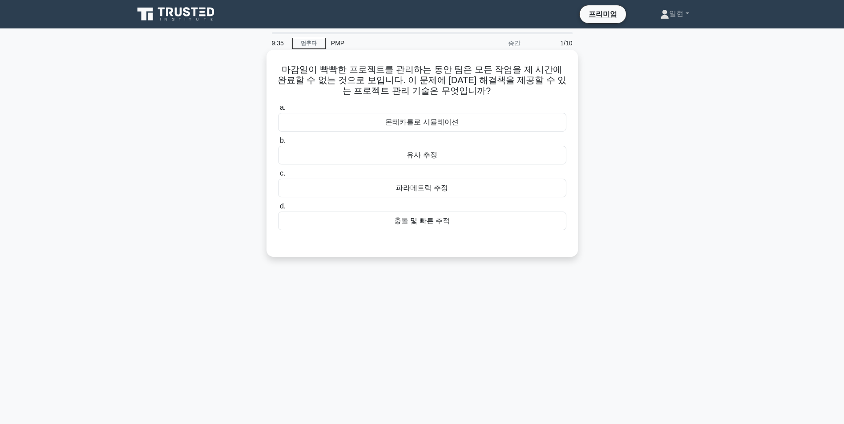
click at [425, 159] on div "유사 추정" at bounding box center [422, 155] width 288 height 19
click at [278, 144] on input "b. 유사 추정" at bounding box center [278, 141] width 0 height 6
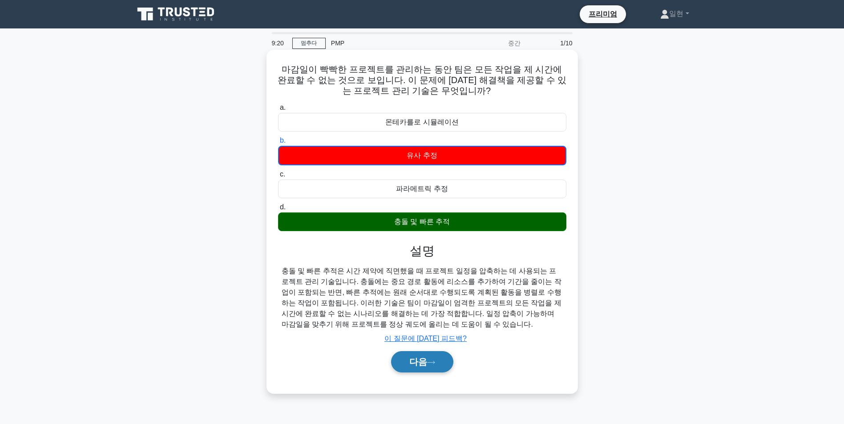
click at [412, 361] on font "다음" at bounding box center [418, 362] width 18 height 10
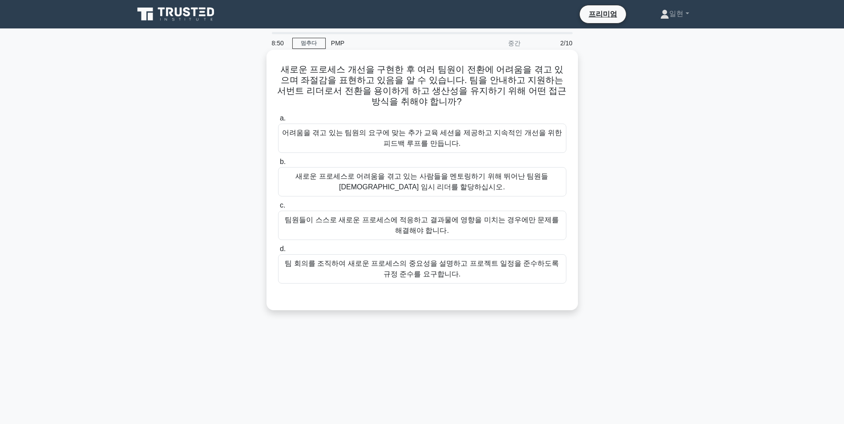
click at [392, 137] on div "어려움을 겪고 있는 팀원의 요구에 맞는 추가 교육 세션을 제공하고 지속적인 개선을 위한 피드백 루프를 만듭니다." at bounding box center [422, 138] width 288 height 29
click at [278, 121] on input "a. 어려움을 겪고 있는 팀원의 요구에 맞는 추가 교육 세션을 제공하고 지속적인 개선을 위한 피드백 루프를 만듭니다." at bounding box center [278, 119] width 0 height 6
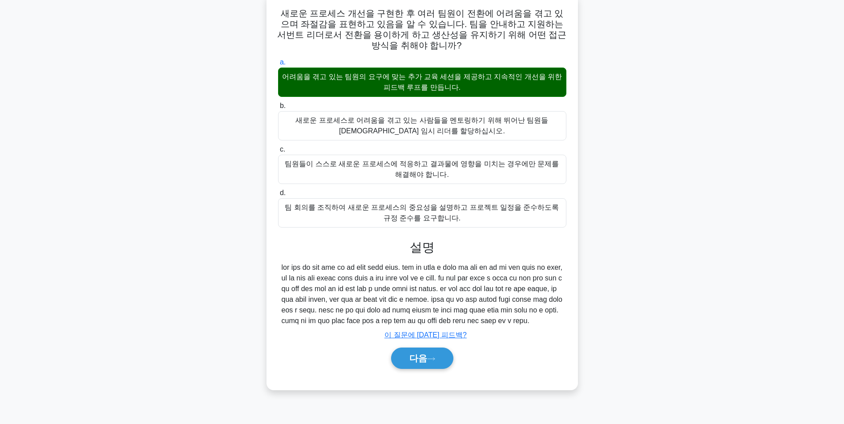
scroll to position [92, 0]
click at [417, 363] on font "다음" at bounding box center [418, 359] width 18 height 10
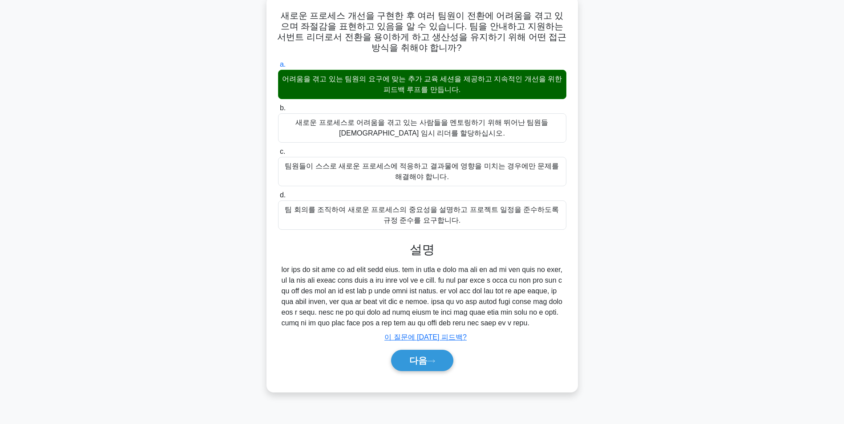
scroll to position [56, 0]
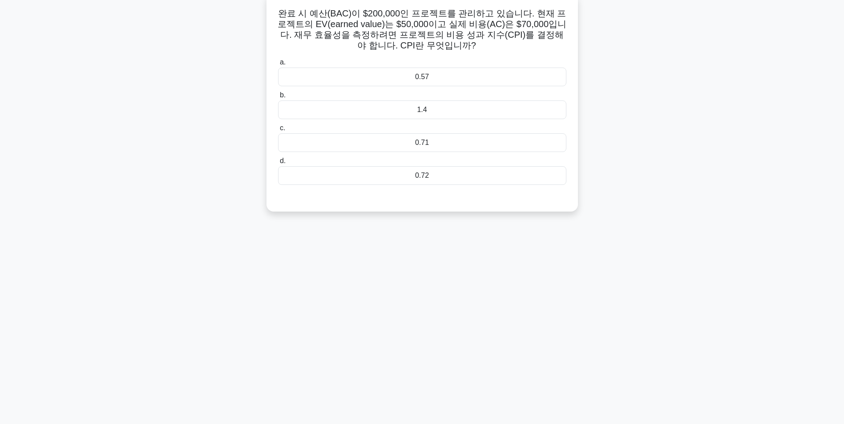
click at [471, 83] on div "0.57" at bounding box center [422, 77] width 288 height 19
click at [278, 65] on input "a. 0.57" at bounding box center [278, 63] width 0 height 6
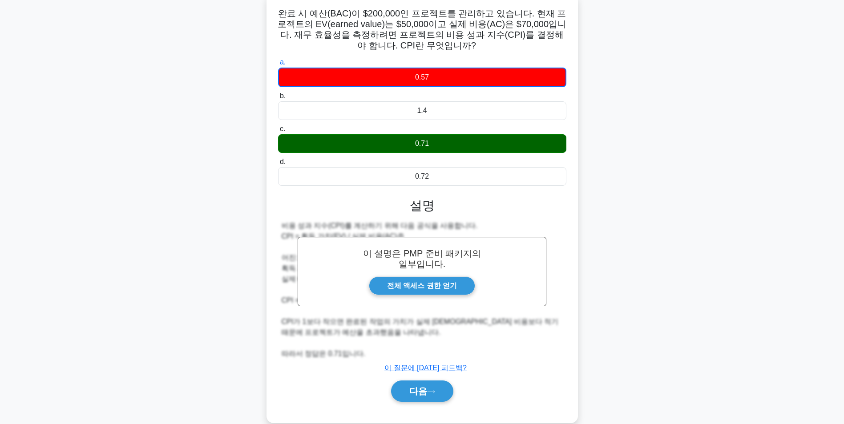
scroll to position [72, 0]
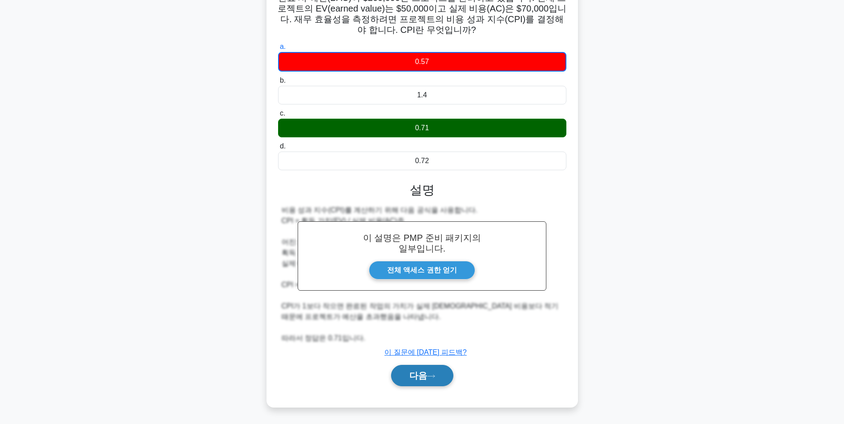
click at [412, 375] on font "다음" at bounding box center [418, 376] width 18 height 10
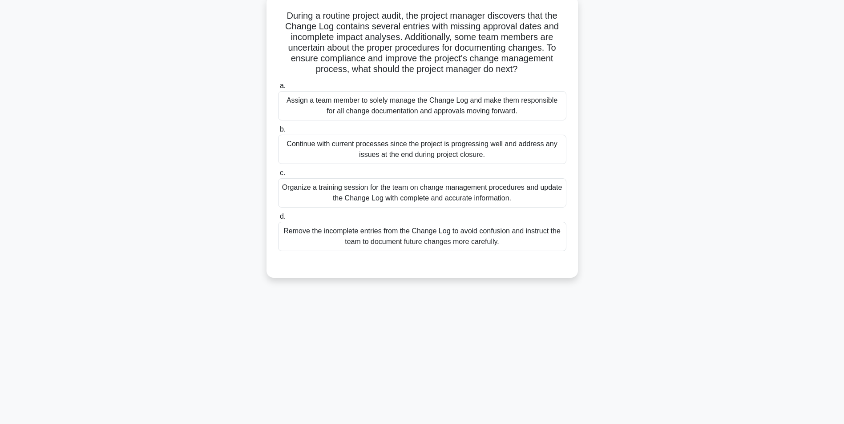
scroll to position [56, 0]
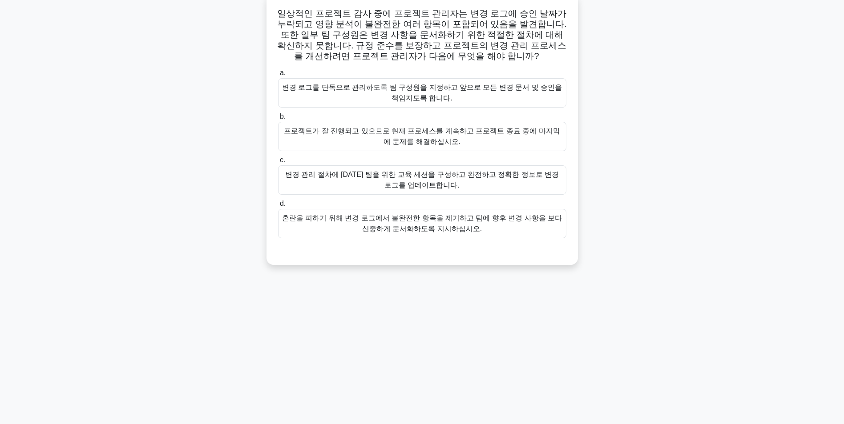
click at [400, 175] on div "변경 관리 절차에 대한 팀을 위한 교육 세션을 구성하고 완전하고 정확한 정보로 변경 로그를 업데이트합니다." at bounding box center [422, 179] width 288 height 29
click at [278, 163] on input "c. 변경 관리 절차에 대한 팀을 위한 교육 세션을 구성하고 완전하고 정확한 정보로 변경 로그를 업데이트합니다." at bounding box center [278, 160] width 0 height 6
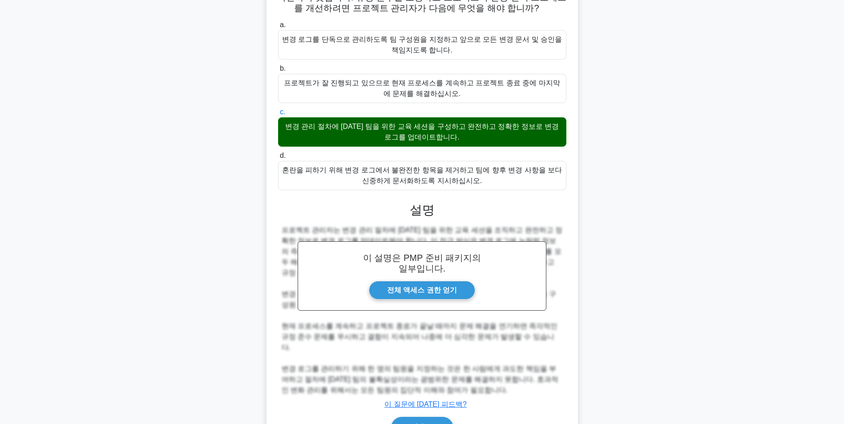
scroll to position [146, 0]
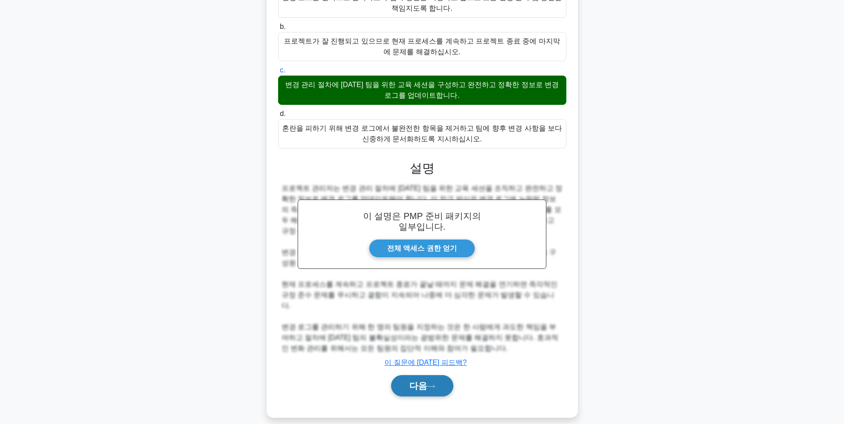
click at [416, 381] on font "다음" at bounding box center [418, 386] width 18 height 10
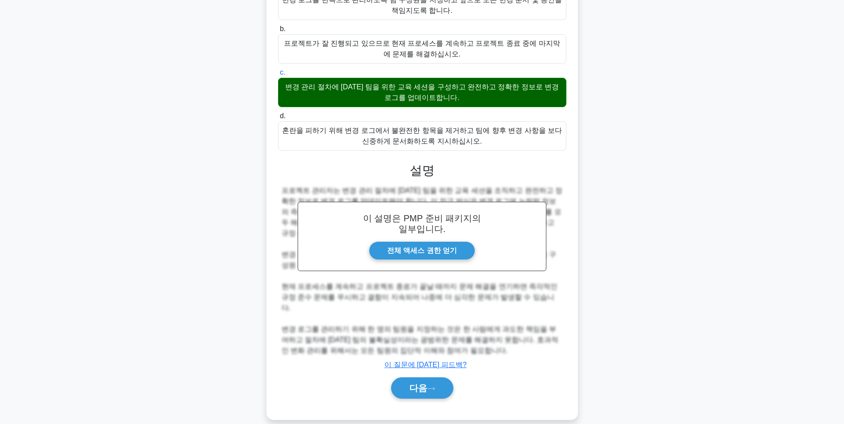
scroll to position [56, 0]
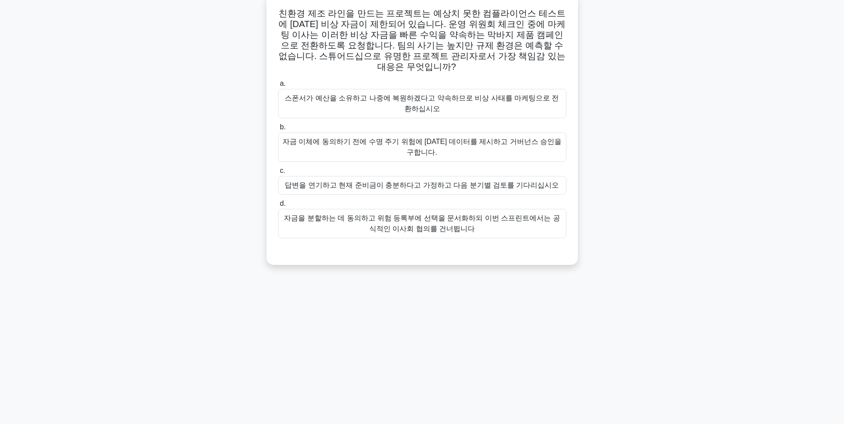
click at [487, 136] on div "자금 이체에 동의하기 전에 수명 주기 위험에 대한 데이터를 제시하고 거버넌스 승인을 구합니다." at bounding box center [422, 147] width 288 height 29
click at [278, 130] on input "b. 자금 이체에 동의하기 전에 수명 주기 위험에 대한 데이터를 제시하고 거버넌스 승인을 구합니다." at bounding box center [278, 128] width 0 height 6
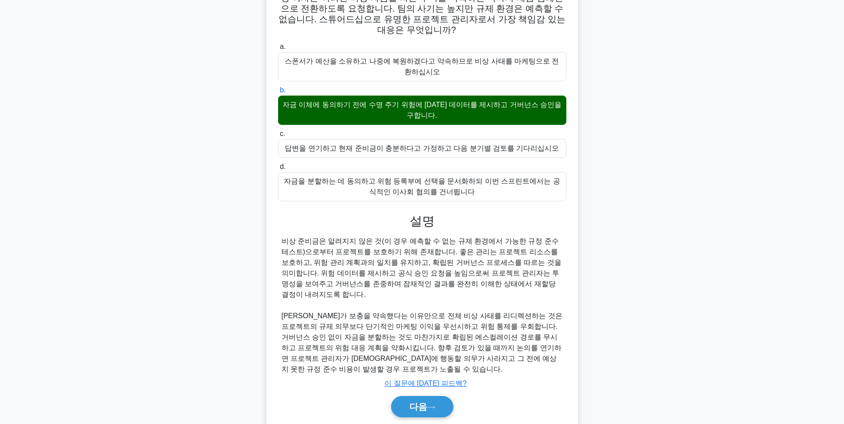
scroll to position [103, 0]
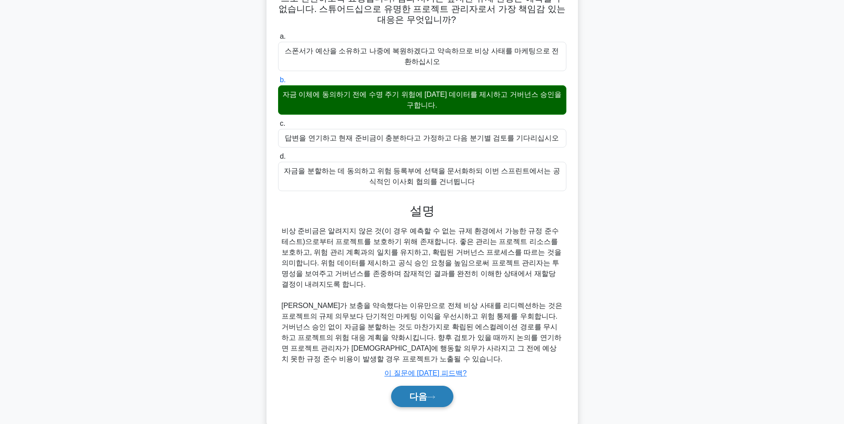
click at [420, 392] on font "다음" at bounding box center [418, 397] width 18 height 10
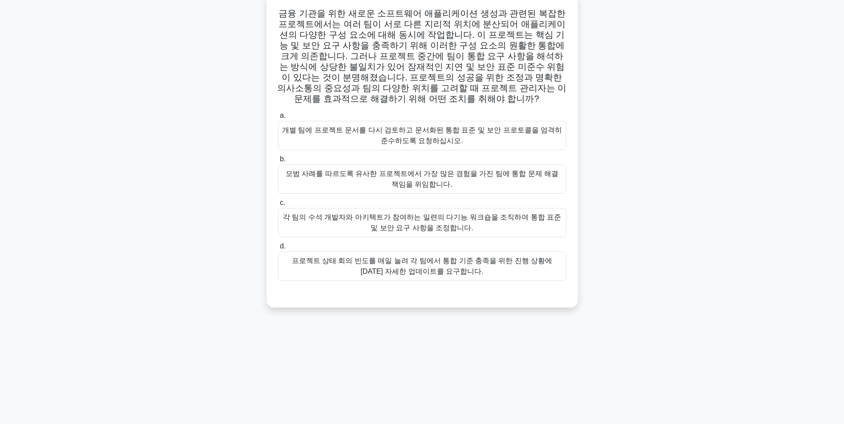
click at [447, 271] on div "프로젝트 상태 회의 빈도를 매일 늘려 각 팀에서 통합 기준 충족을 위한 진행 상황에 대한 자세한 업데이트를 요구합니다." at bounding box center [422, 266] width 288 height 29
click at [278, 249] on input "d. 프로젝트 상태 회의 빈도를 매일 늘려 각 팀에서 통합 기준 충족을 위한 진행 상황에 대한 자세한 업데이트를 요구합니다." at bounding box center [278, 247] width 0 height 6
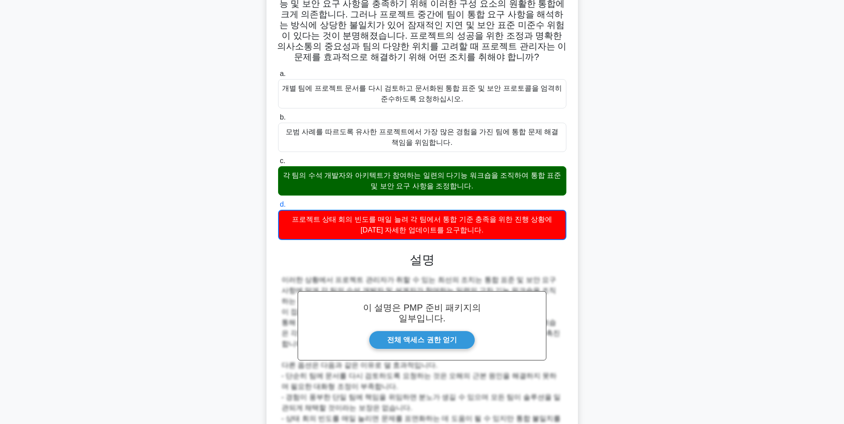
scroll to position [168, 0]
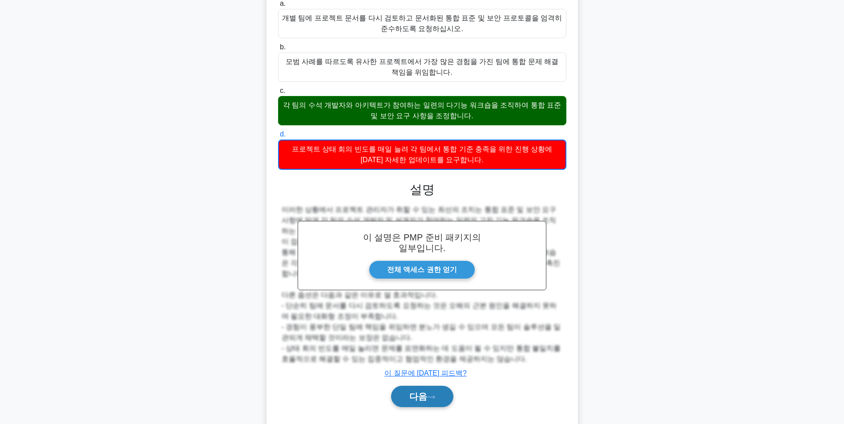
click at [438, 386] on button "다음" at bounding box center [422, 396] width 62 height 21
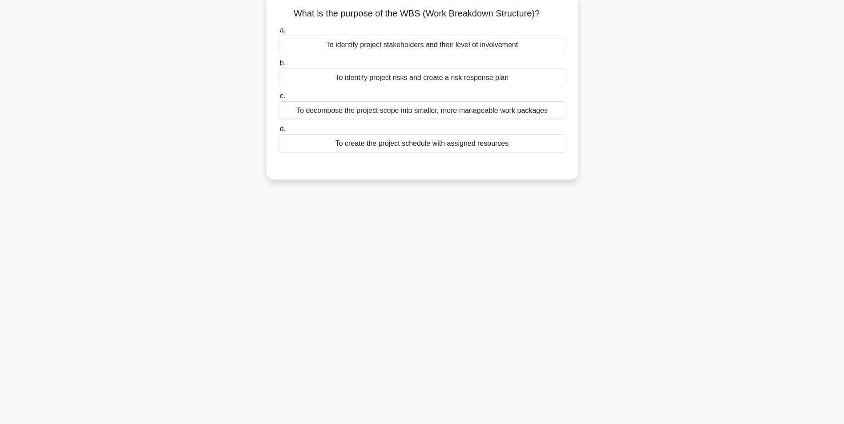
scroll to position [56, 0]
click at [487, 116] on div "프로젝트 범위를 더 작고 관리하기 쉬운 작업 패키지로 분해하려면" at bounding box center [422, 110] width 288 height 19
click at [278, 99] on input "c. 프로젝트 범위를 더 작고 관리하기 쉬운 작업 패키지로 분해하려면" at bounding box center [278, 96] width 0 height 6
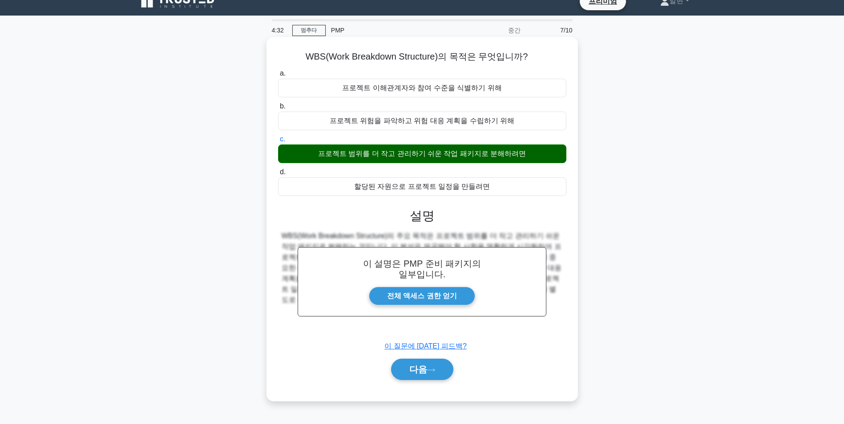
scroll to position [12, 0]
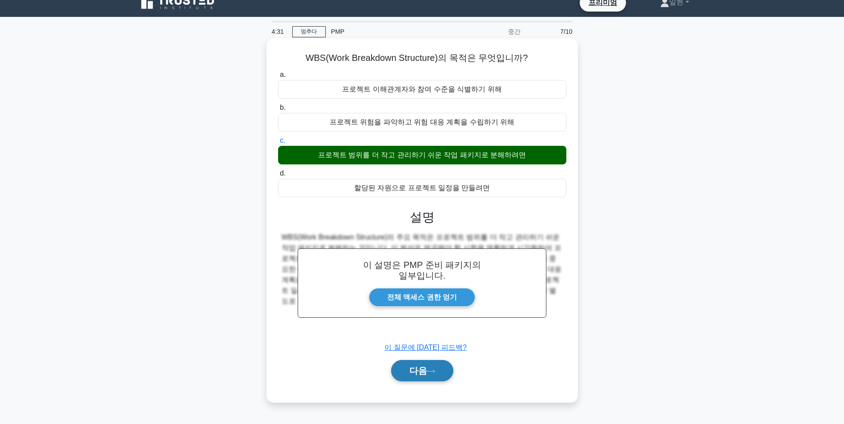
click at [430, 377] on button "다음" at bounding box center [422, 370] width 62 height 21
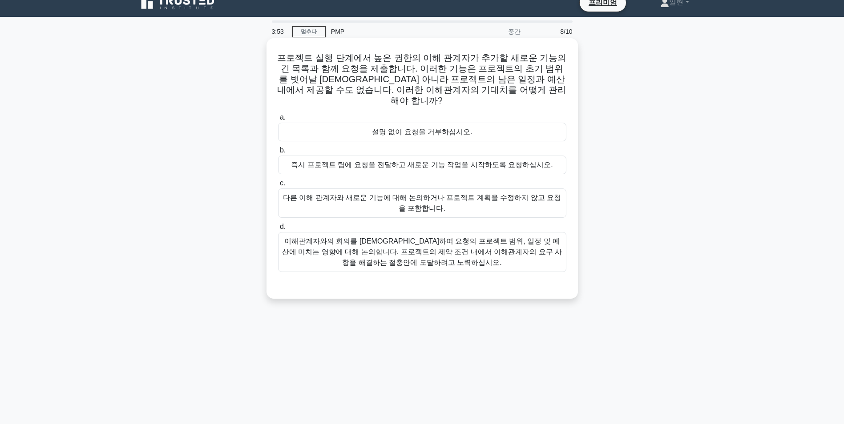
click at [451, 260] on div "이해관계자와의 회의를 예약하여 요청의 프로젝트 범위, 일정 및 예산에 미치는 영향에 대해 논의합니다. 프로젝트의 제약 조건 내에서 이해관계자의…" at bounding box center [422, 252] width 288 height 40
click at [278, 230] on input "d. 이해관계자와의 회의를 예약하여 요청의 프로젝트 범위, 일정 및 예산에 미치는 영향에 대해 논의합니다. 프로젝트의 제약 조건 내에서 이해관…" at bounding box center [278, 227] width 0 height 6
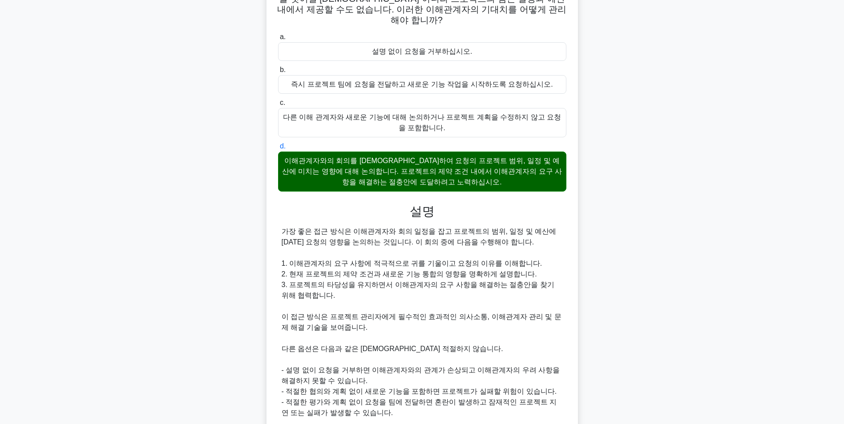
scroll to position [157, 0]
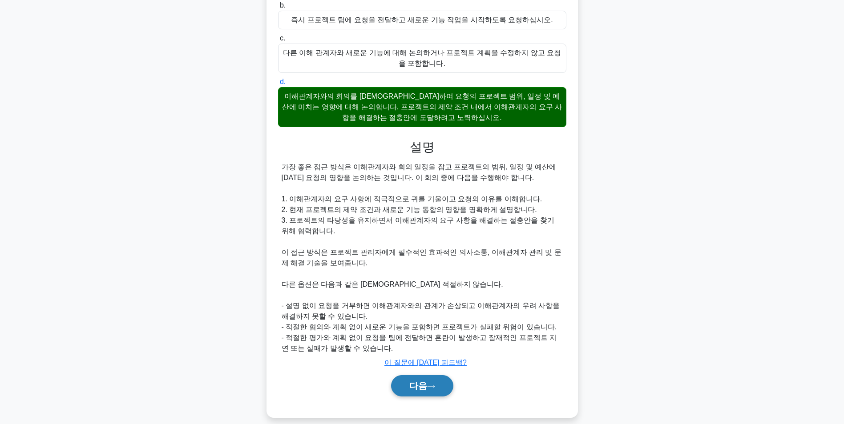
click at [410, 381] on font "다음" at bounding box center [418, 386] width 18 height 10
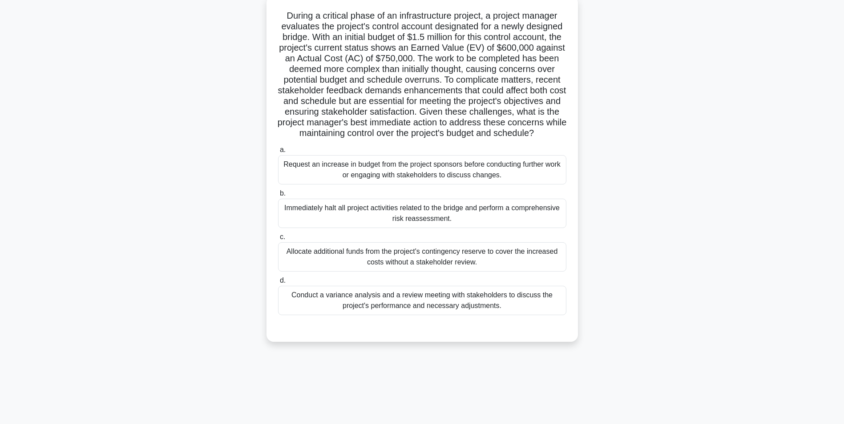
scroll to position [56, 0]
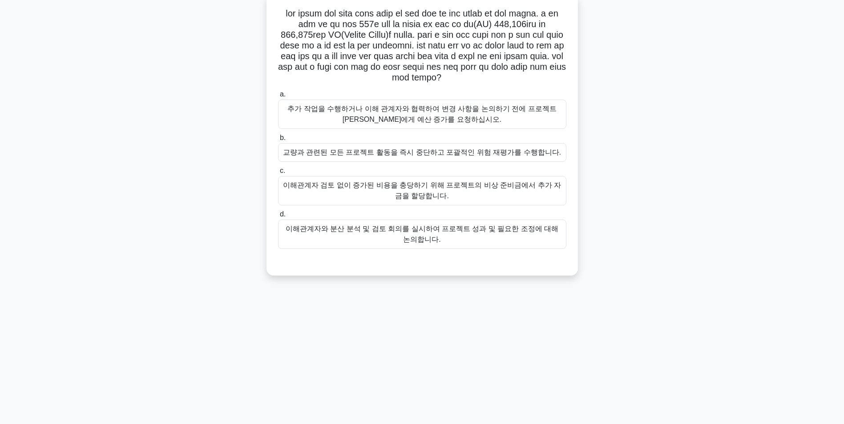
click at [426, 249] on div "이해관계자와 분산 분석 및 검토 회의를 실시하여 프로젝트 성과 및 필요한 조정에 대해 논의합니다." at bounding box center [422, 234] width 288 height 29
click at [278, 217] on input "d. 이해관계자와 분산 분석 및 검토 회의를 실시하여 프로젝트 성과 및 필요한 조정에 대해 논의합니다." at bounding box center [278, 215] width 0 height 6
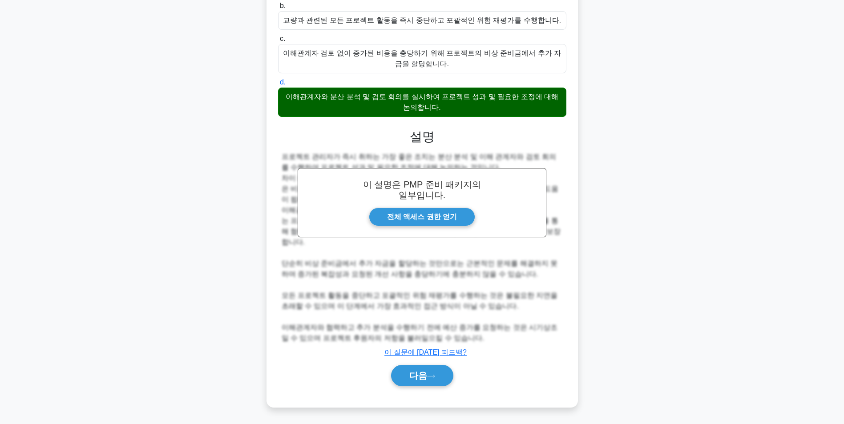
scroll to position [176, 0]
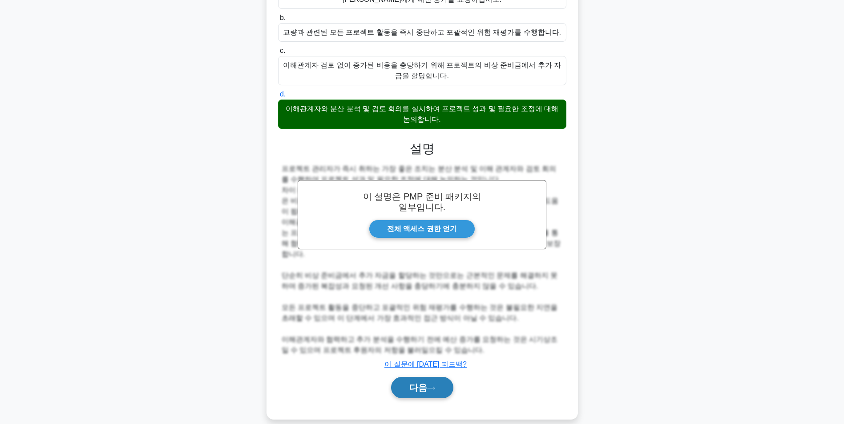
click at [413, 393] on font "다음" at bounding box center [418, 388] width 18 height 10
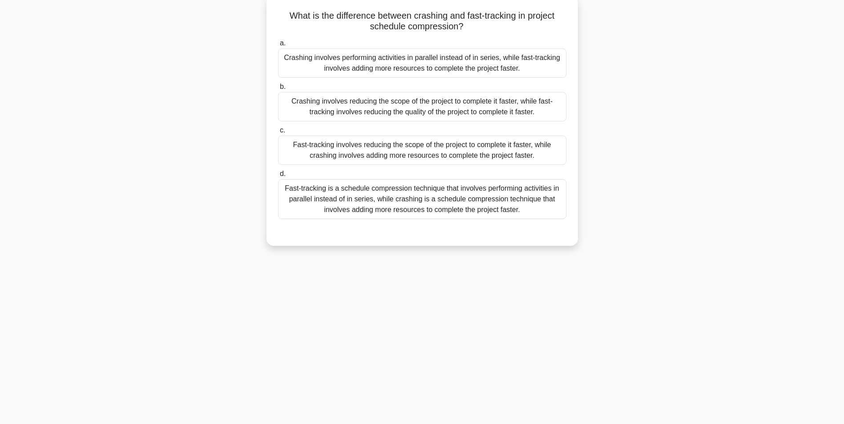
scroll to position [56, 0]
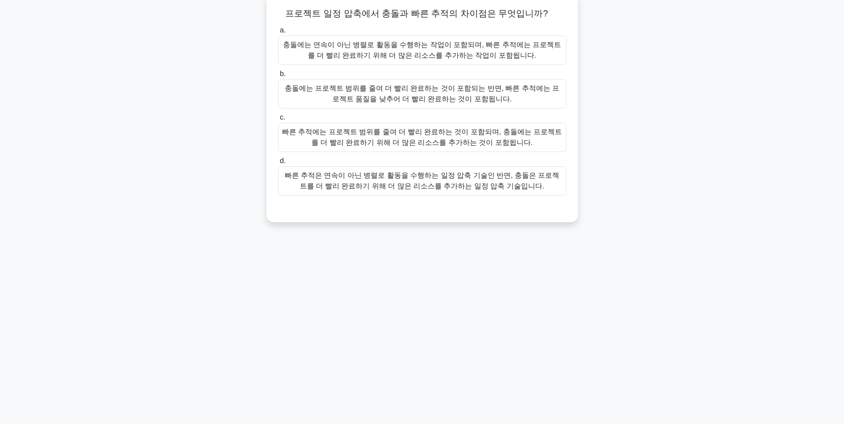
click at [470, 141] on div "빠른 추적에는 프로젝트 범위를 줄여 더 빨리 완료하는 것이 포함되며, 충돌에는 프로젝트를 더 빨리 완료하기 위해 더 많은 리소스를 추가하는 것…" at bounding box center [422, 137] width 288 height 29
click at [278, 121] on input "c. 빠른 추적에는 프로젝트 범위를 줄여 더 빨리 완료하는 것이 포함되며, 충돌에는 프로젝트를 더 빨리 완료하기 위해 더 많은 리소스를 추가하…" at bounding box center [278, 118] width 0 height 6
